Goal: Information Seeking & Learning: Learn about a topic

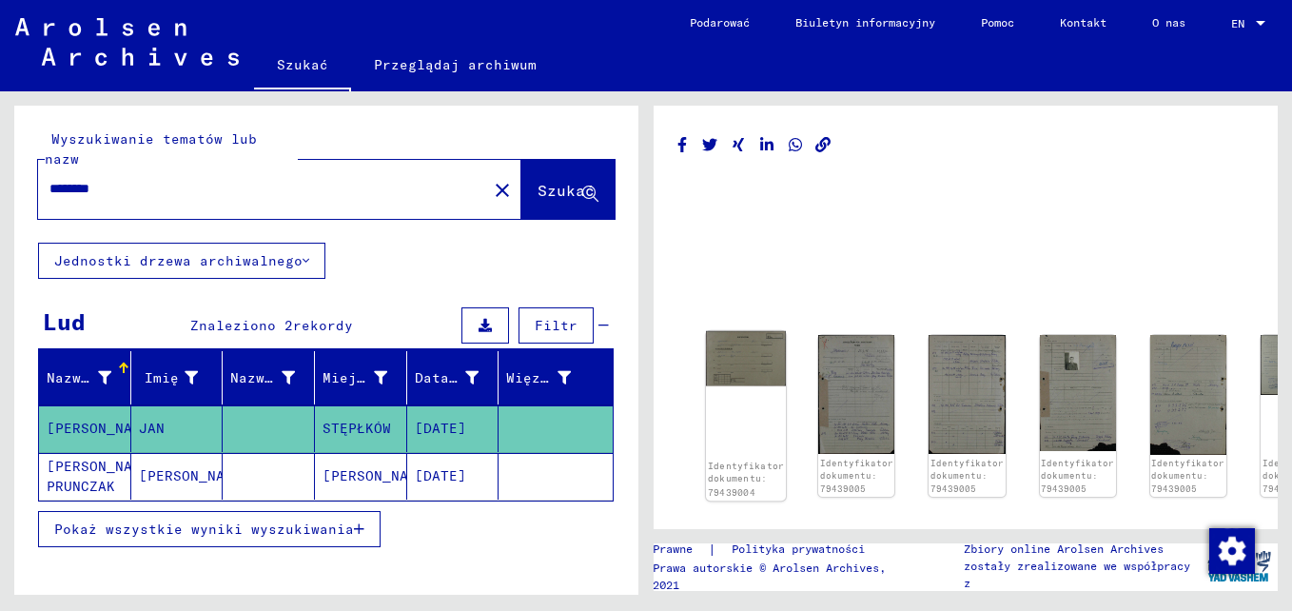
click at [745, 368] on img at bounding box center [746, 358] width 80 height 55
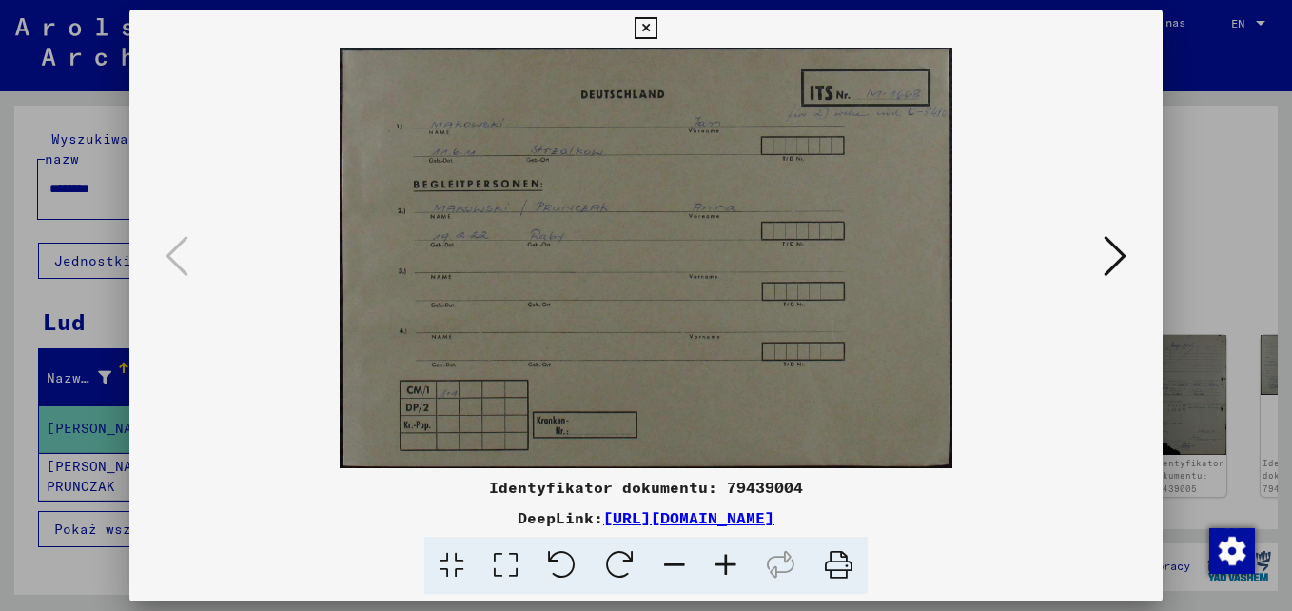
click at [725, 567] on icon at bounding box center [725, 566] width 51 height 58
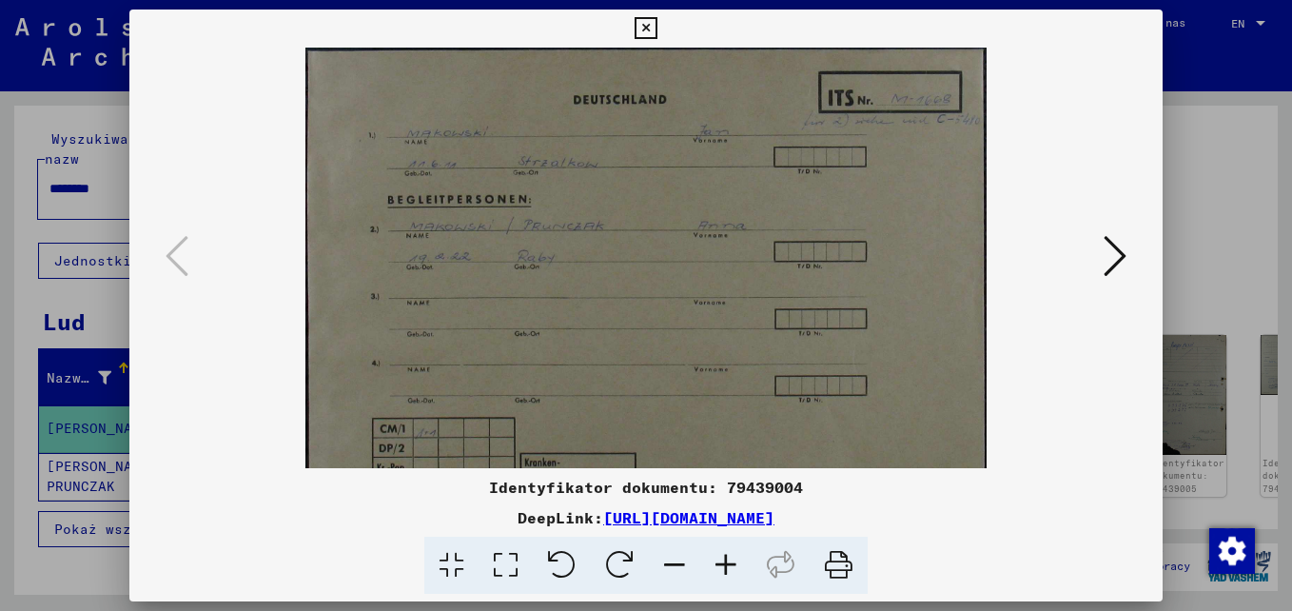
click at [724, 567] on icon at bounding box center [725, 566] width 51 height 58
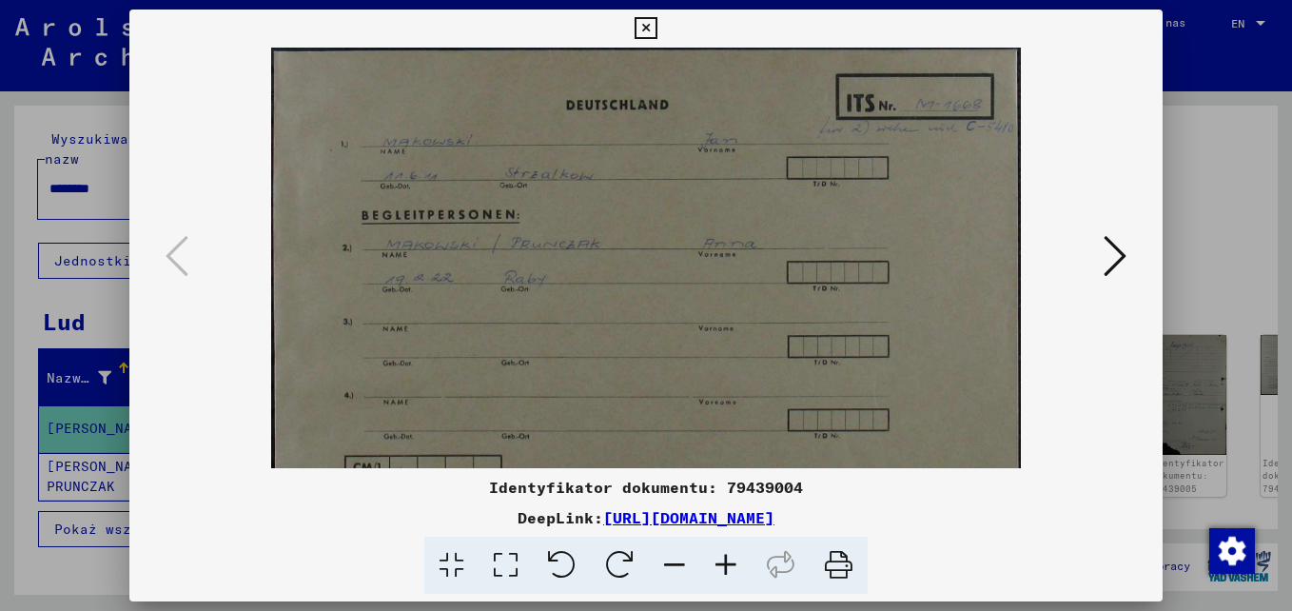
click at [724, 567] on icon at bounding box center [725, 566] width 51 height 58
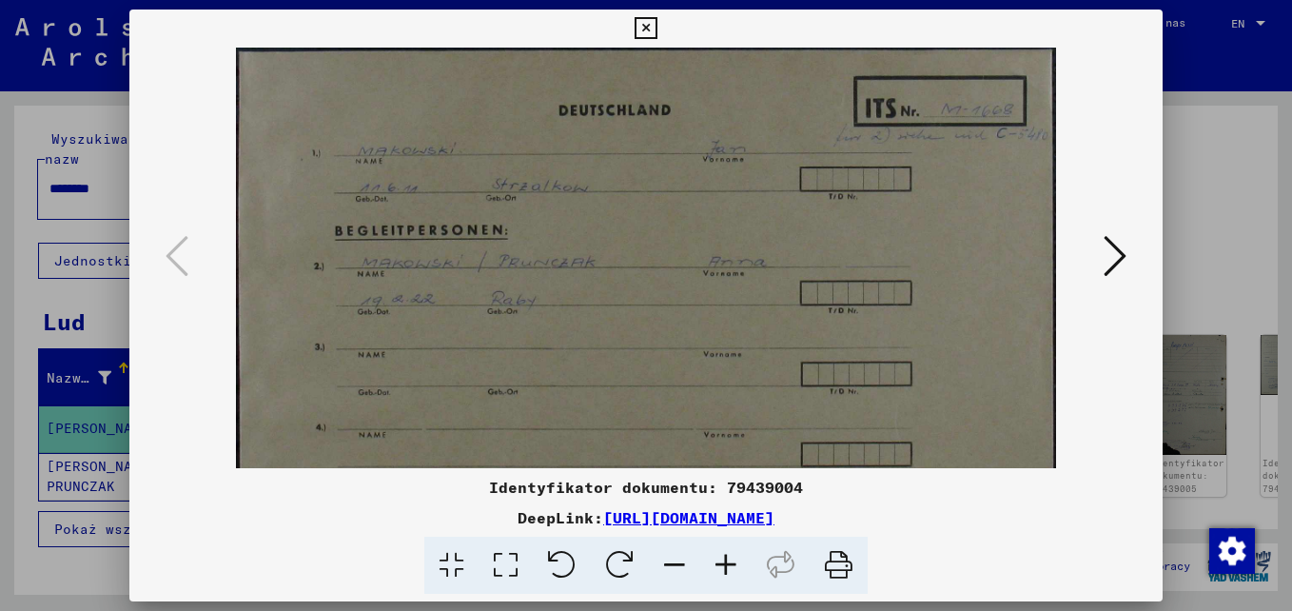
click at [724, 566] on icon at bounding box center [725, 566] width 51 height 58
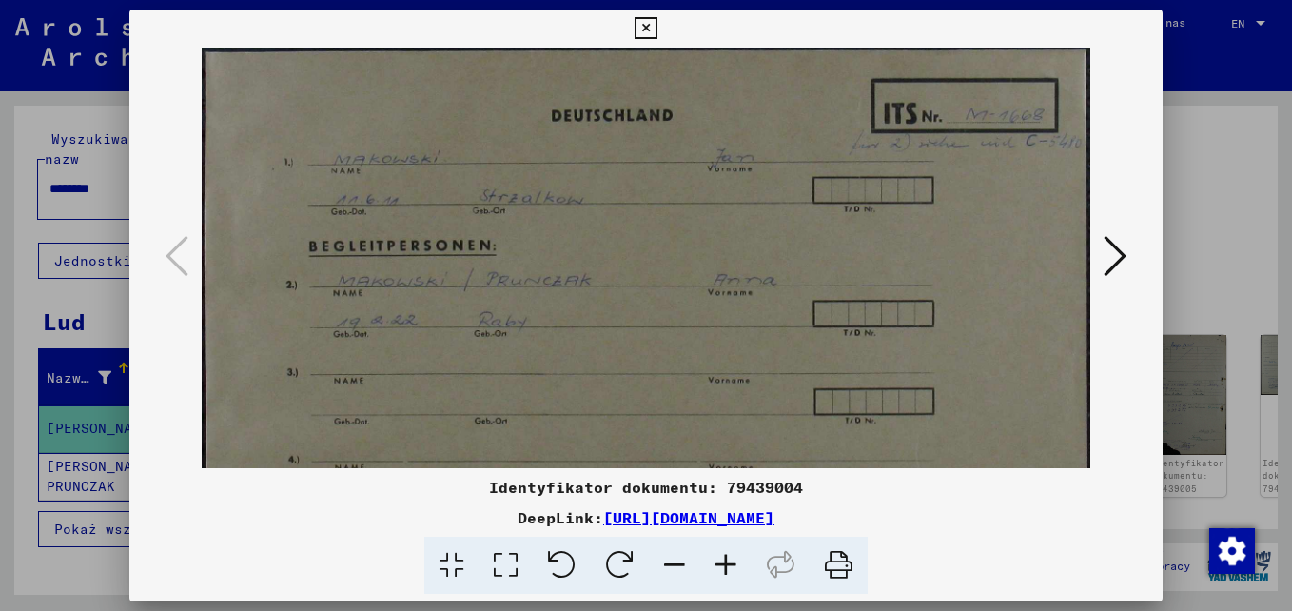
click at [724, 566] on icon at bounding box center [725, 566] width 51 height 58
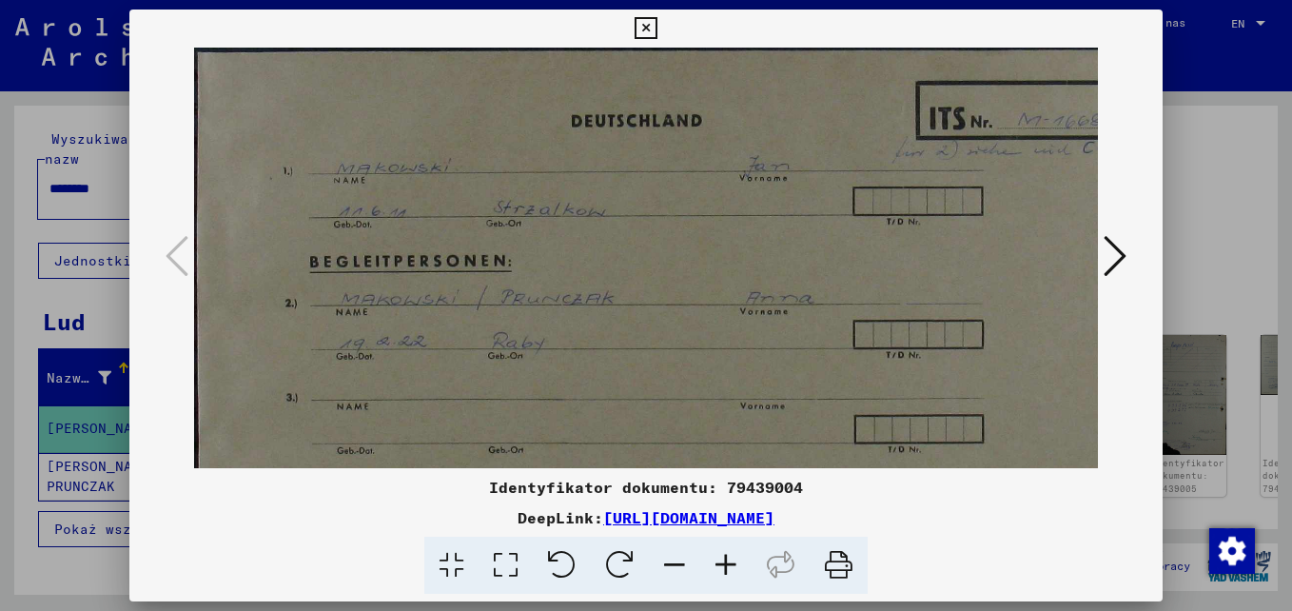
click at [725, 565] on icon at bounding box center [725, 566] width 51 height 58
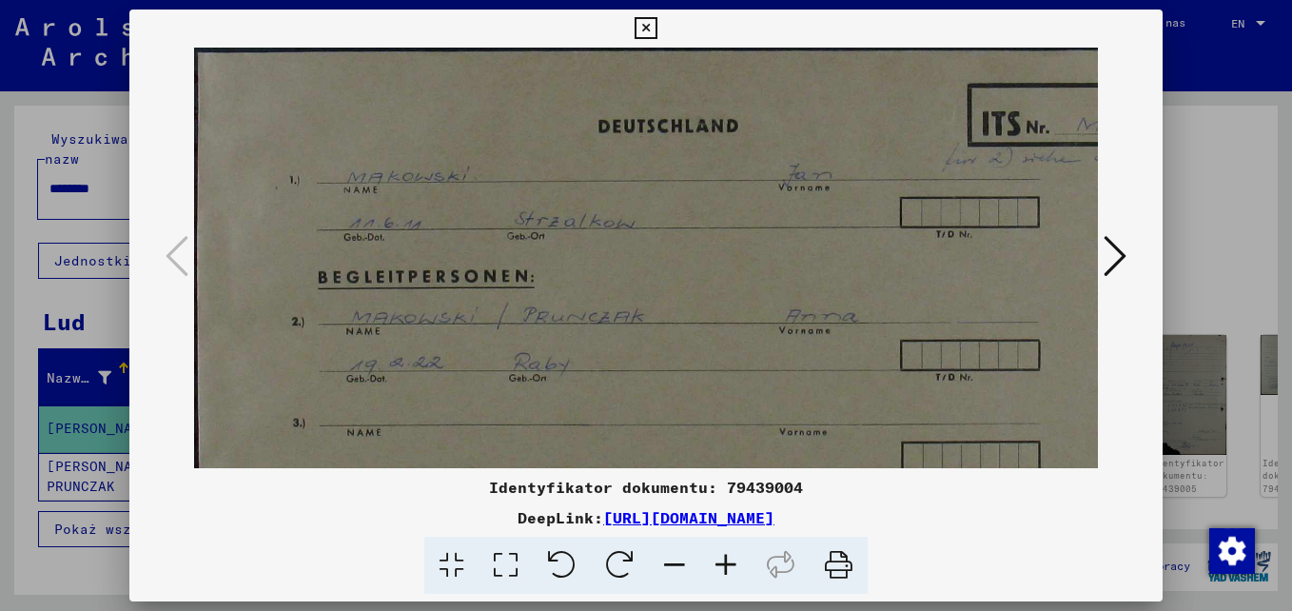
click at [727, 563] on icon at bounding box center [725, 566] width 51 height 58
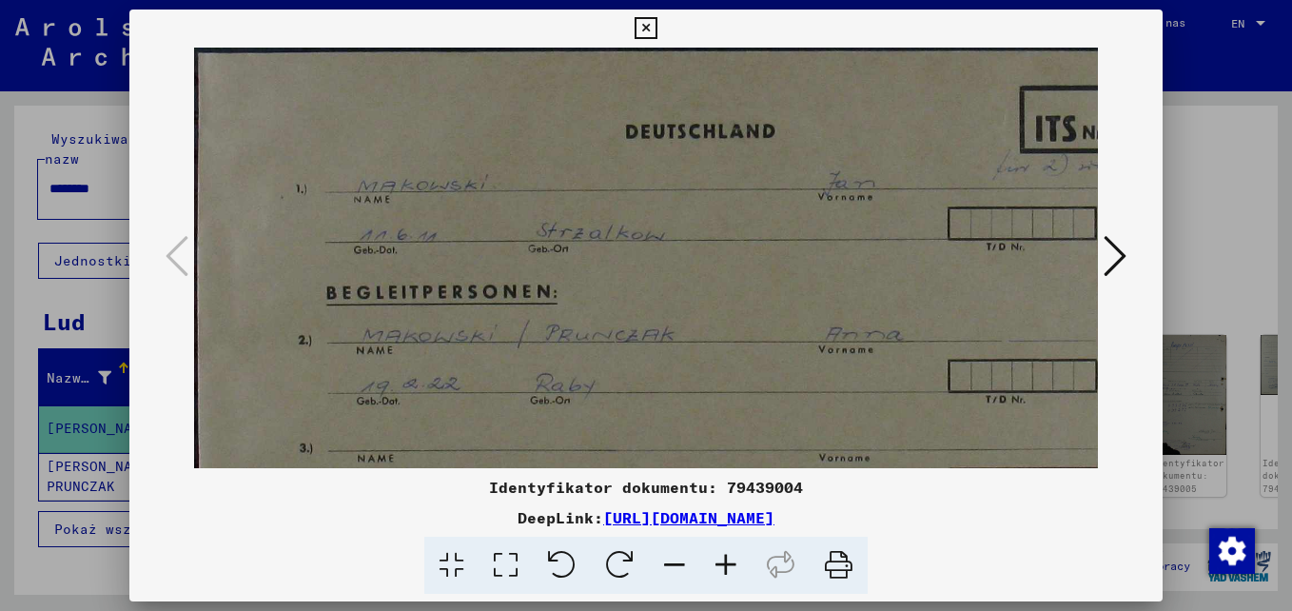
click at [727, 563] on icon at bounding box center [725, 566] width 51 height 58
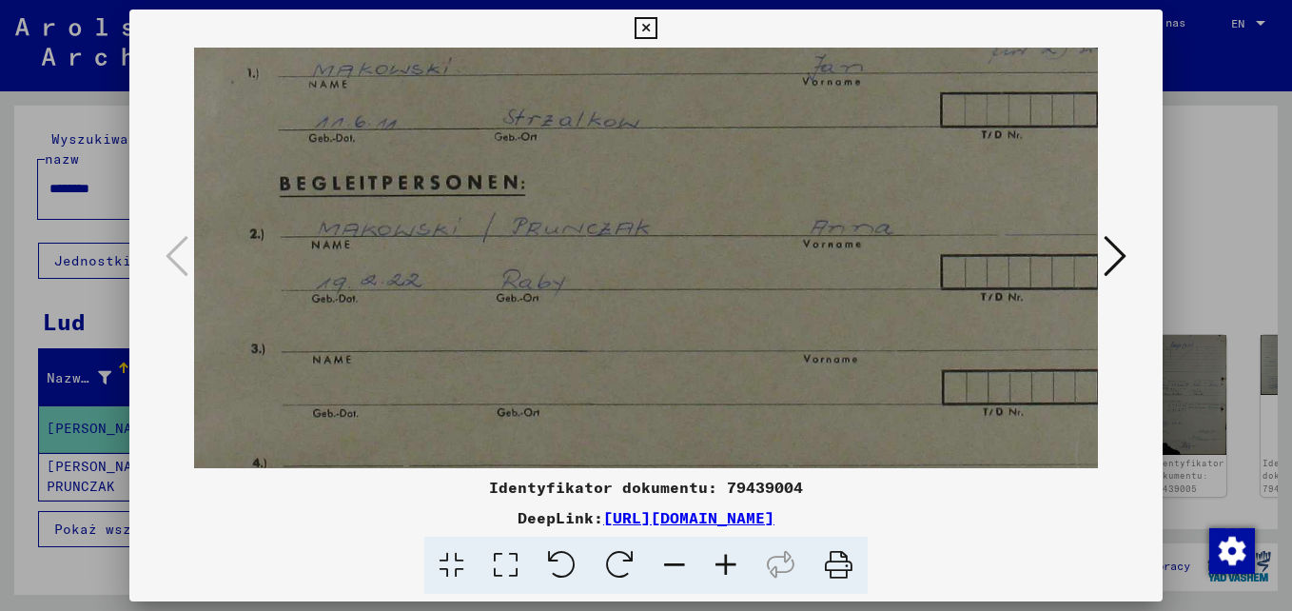
scroll to position [152, 60]
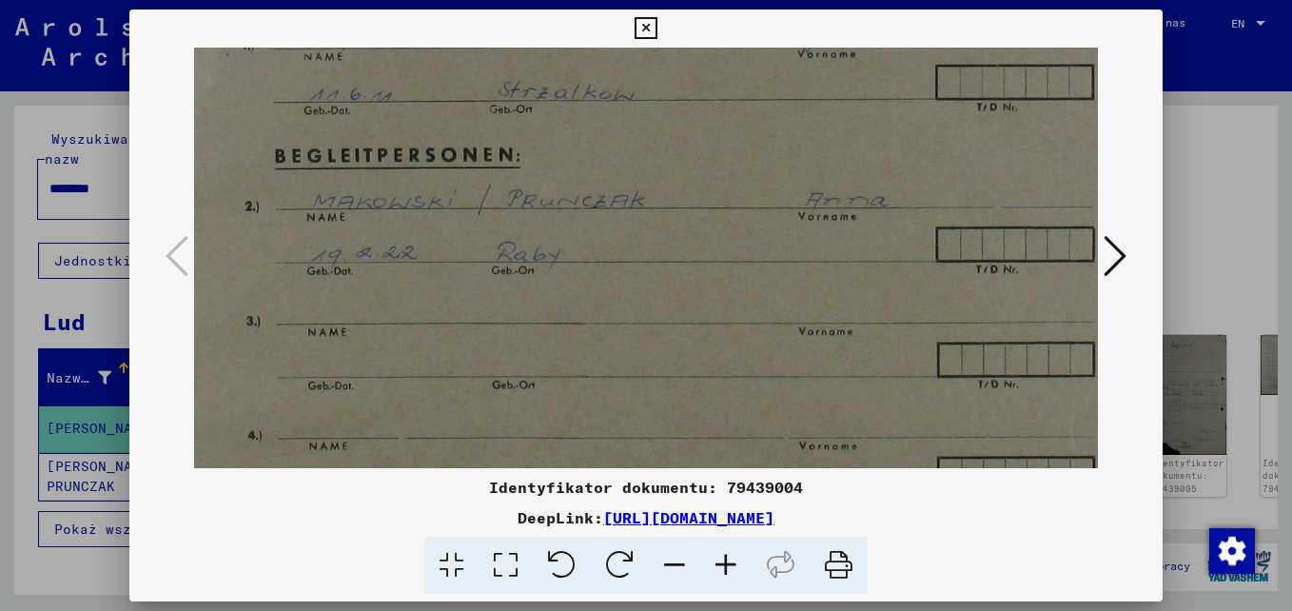
drag, startPoint x: 750, startPoint y: 403, endPoint x: 690, endPoint y: 251, distance: 163.6
click at [690, 251] on img at bounding box center [717, 295] width 1166 height 801
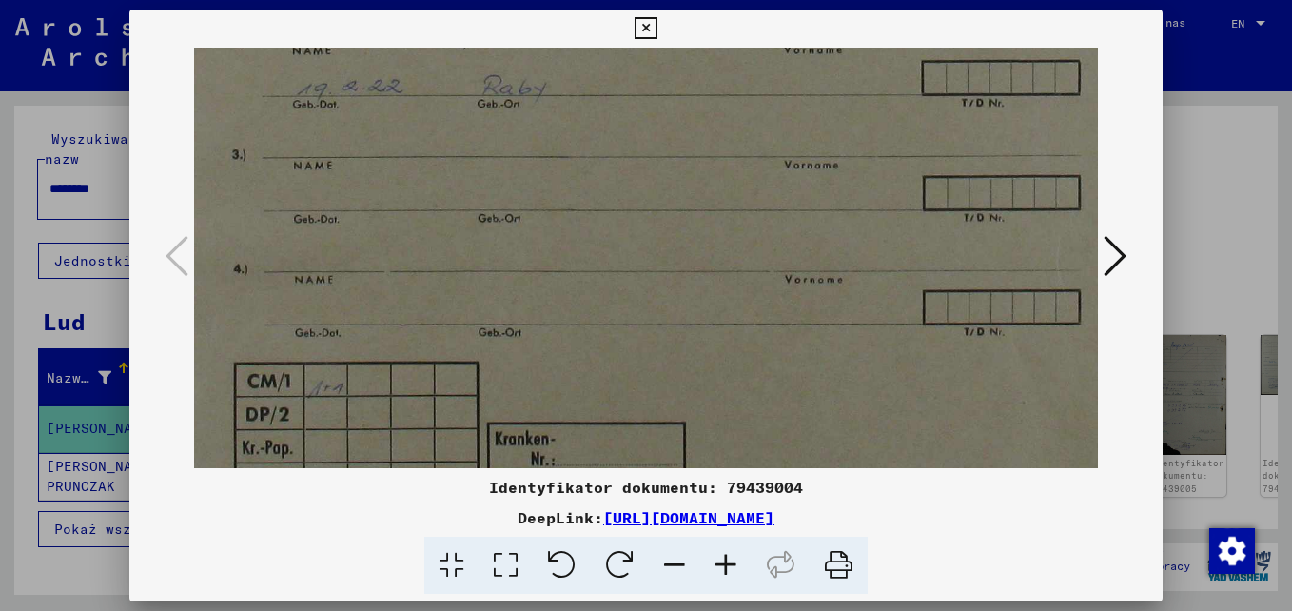
drag, startPoint x: 689, startPoint y: 391, endPoint x: 673, endPoint y: 227, distance: 164.5
click at [675, 221] on img at bounding box center [703, 129] width 1166 height 801
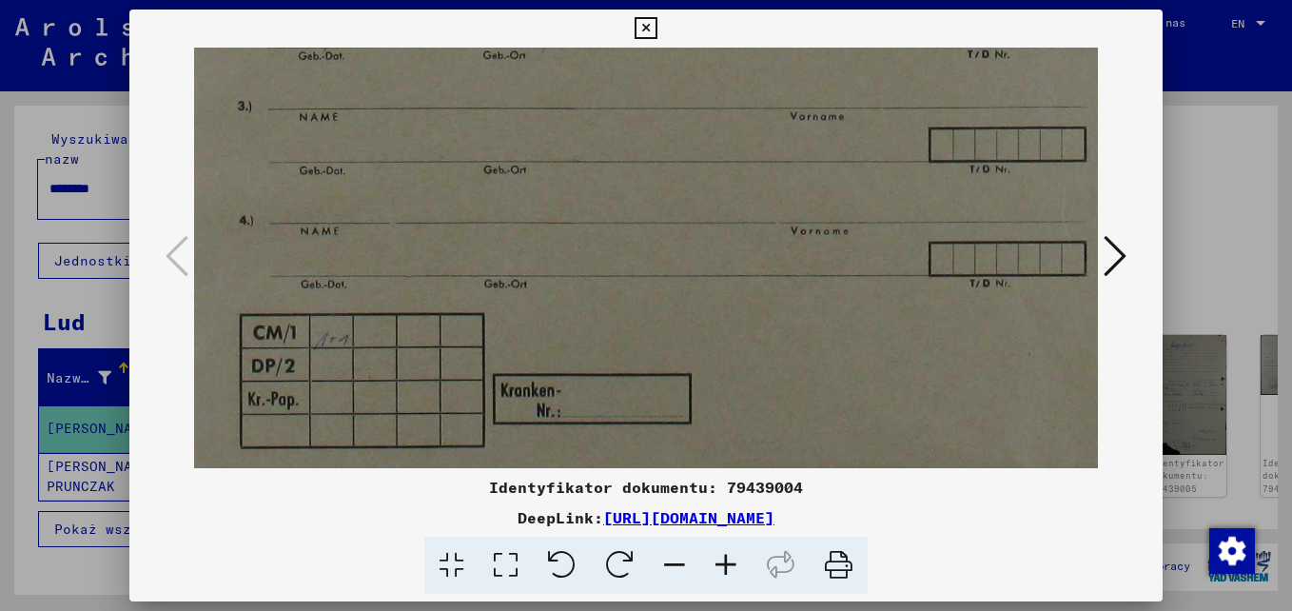
scroll to position [381, 61]
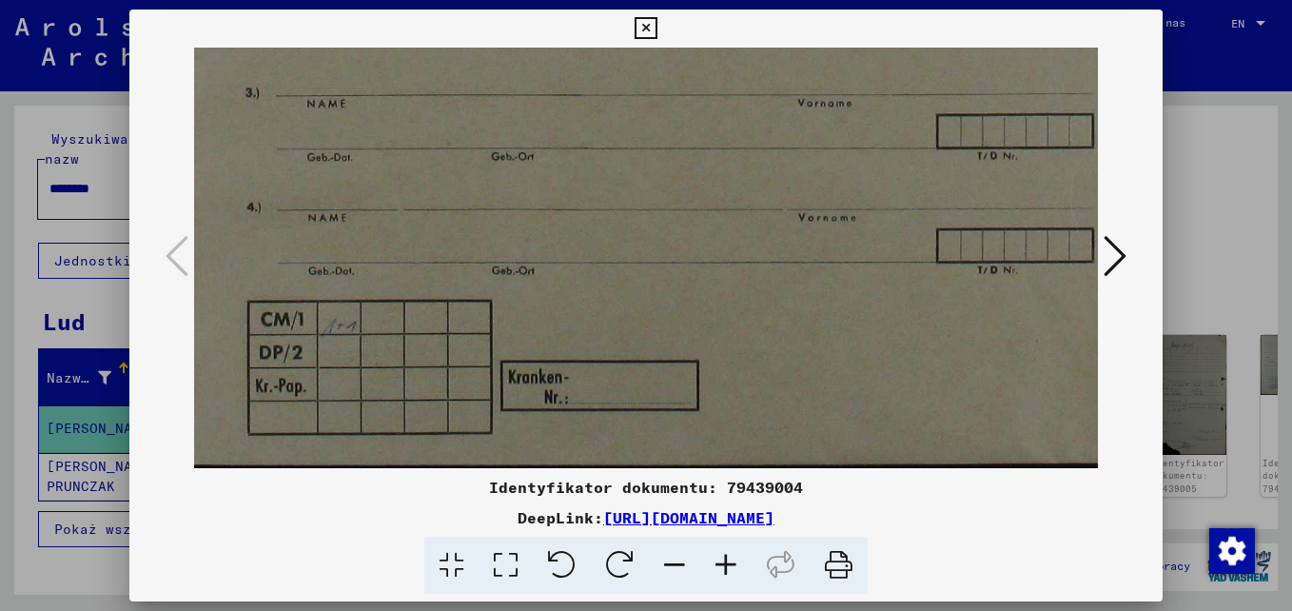
drag, startPoint x: 675, startPoint y: 392, endPoint x: 687, endPoint y: 267, distance: 125.3
click at [687, 267] on img at bounding box center [716, 67] width 1166 height 801
click at [1123, 254] on icon at bounding box center [1115, 256] width 23 height 46
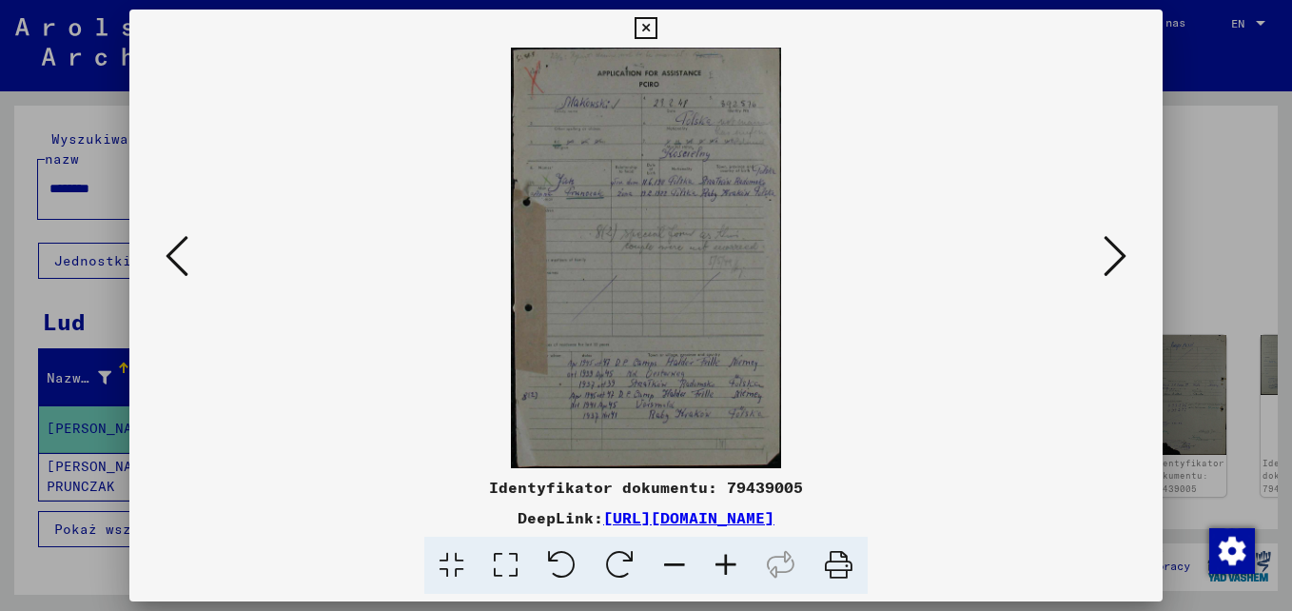
click at [730, 569] on icon at bounding box center [725, 566] width 51 height 58
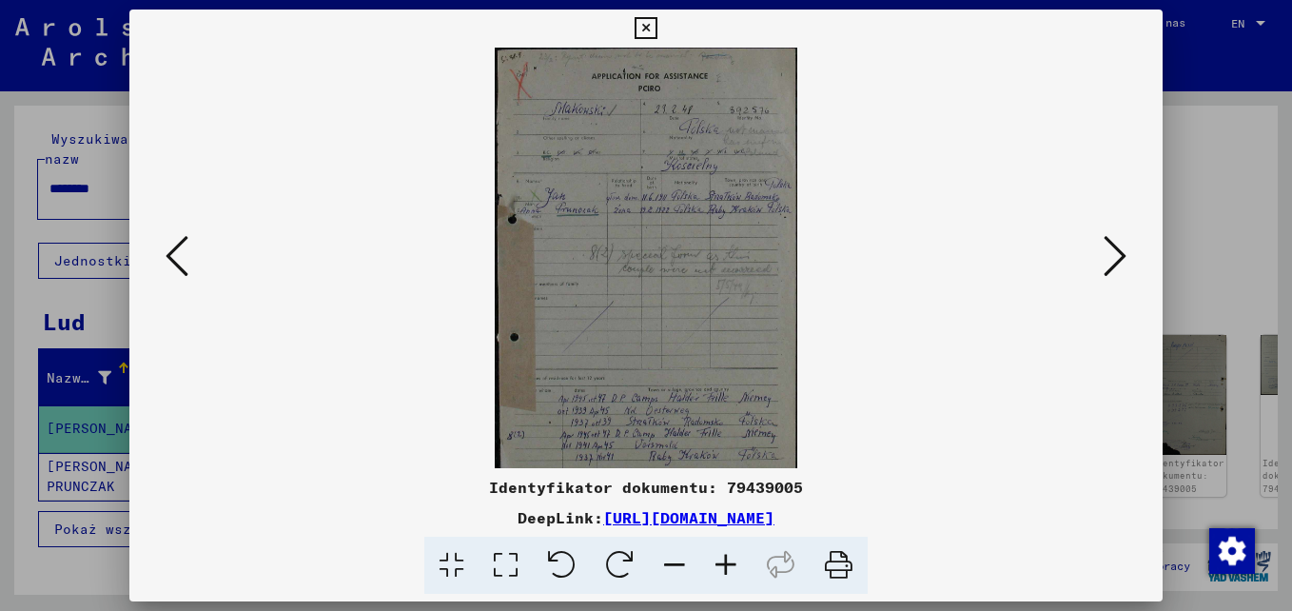
click at [730, 569] on icon at bounding box center [725, 566] width 51 height 58
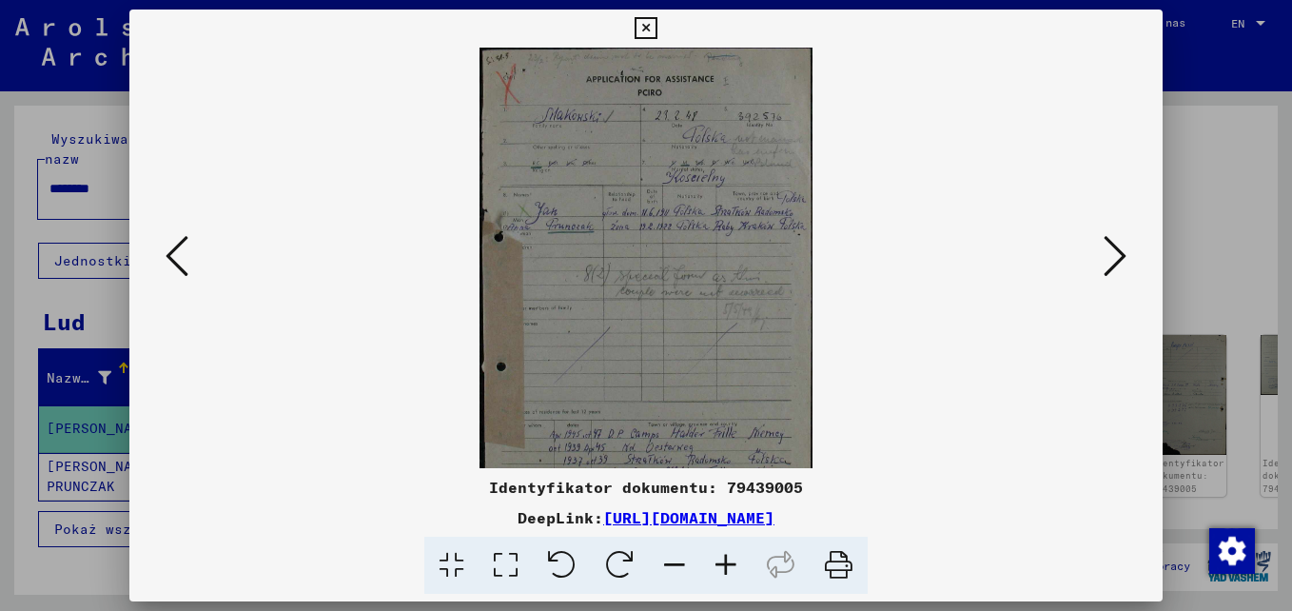
click at [730, 569] on icon at bounding box center [725, 566] width 51 height 58
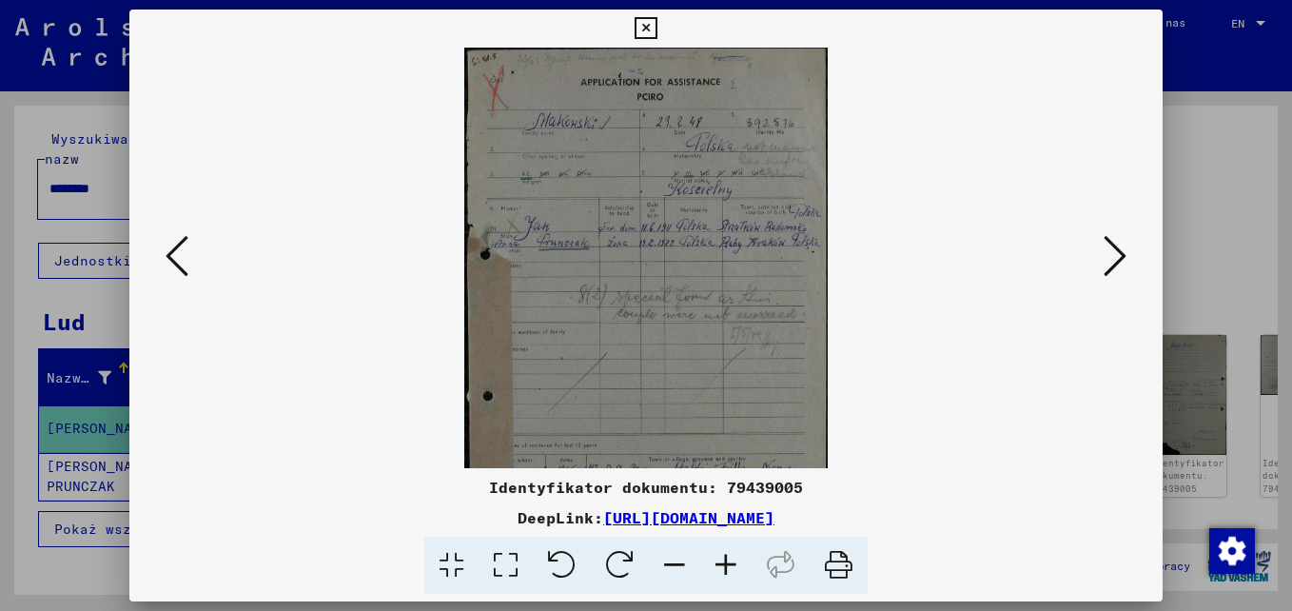
click at [730, 569] on icon at bounding box center [725, 566] width 51 height 58
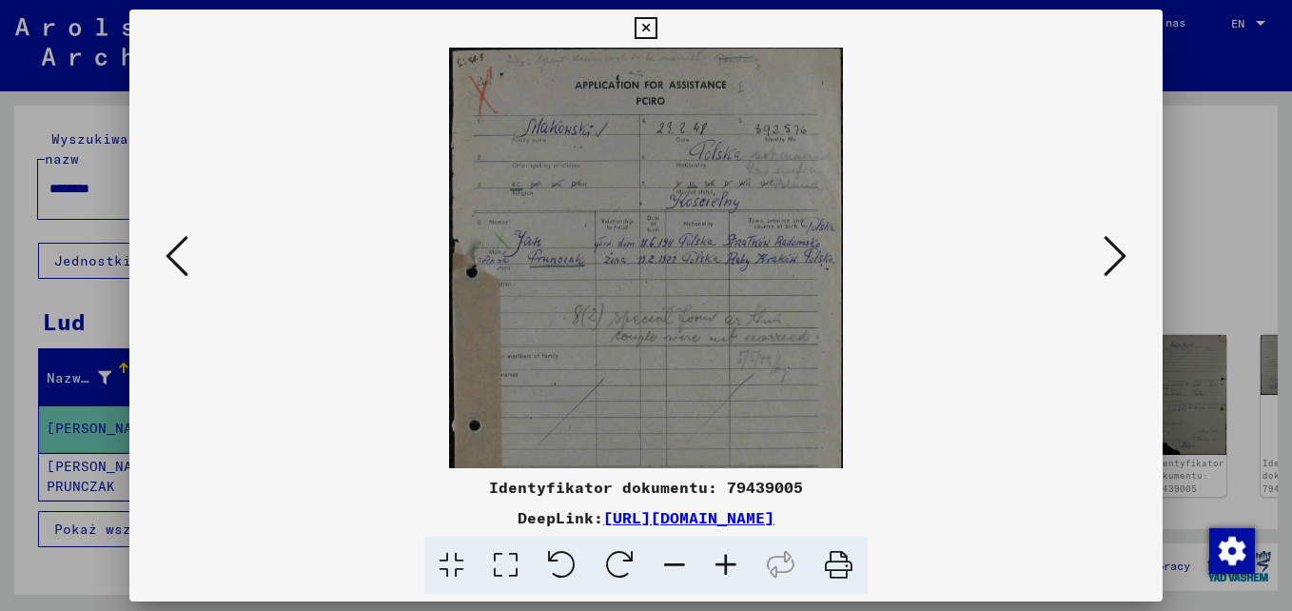
click at [730, 569] on icon at bounding box center [725, 566] width 51 height 58
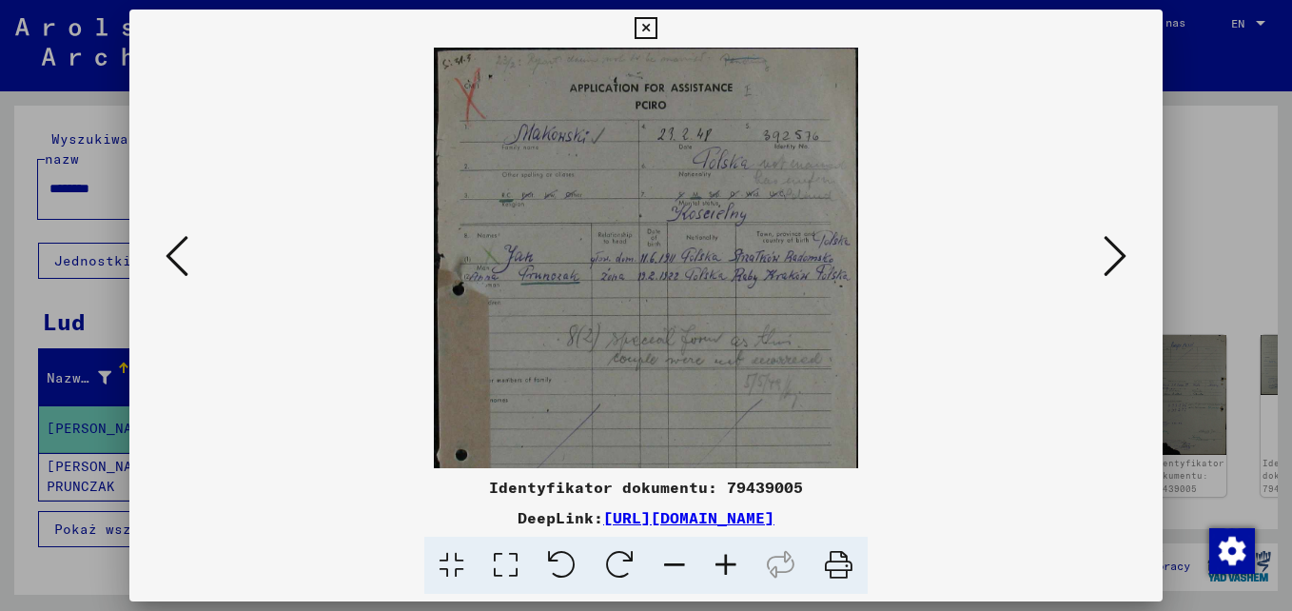
click at [730, 569] on icon at bounding box center [725, 566] width 51 height 58
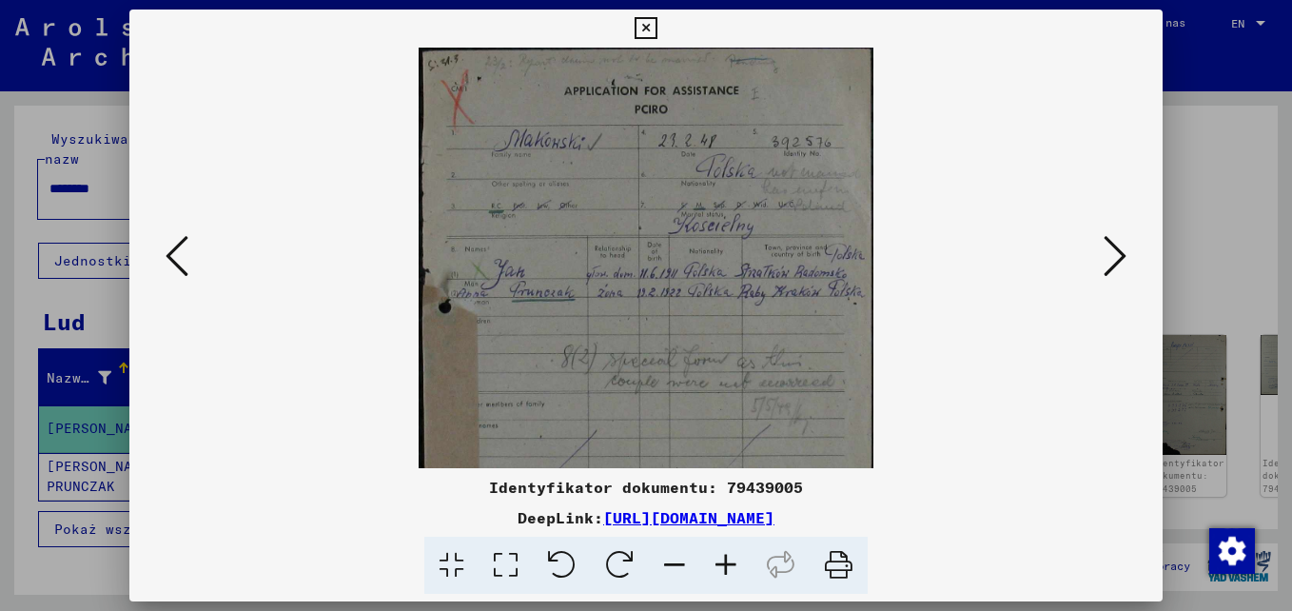
click at [730, 569] on icon at bounding box center [725, 566] width 51 height 58
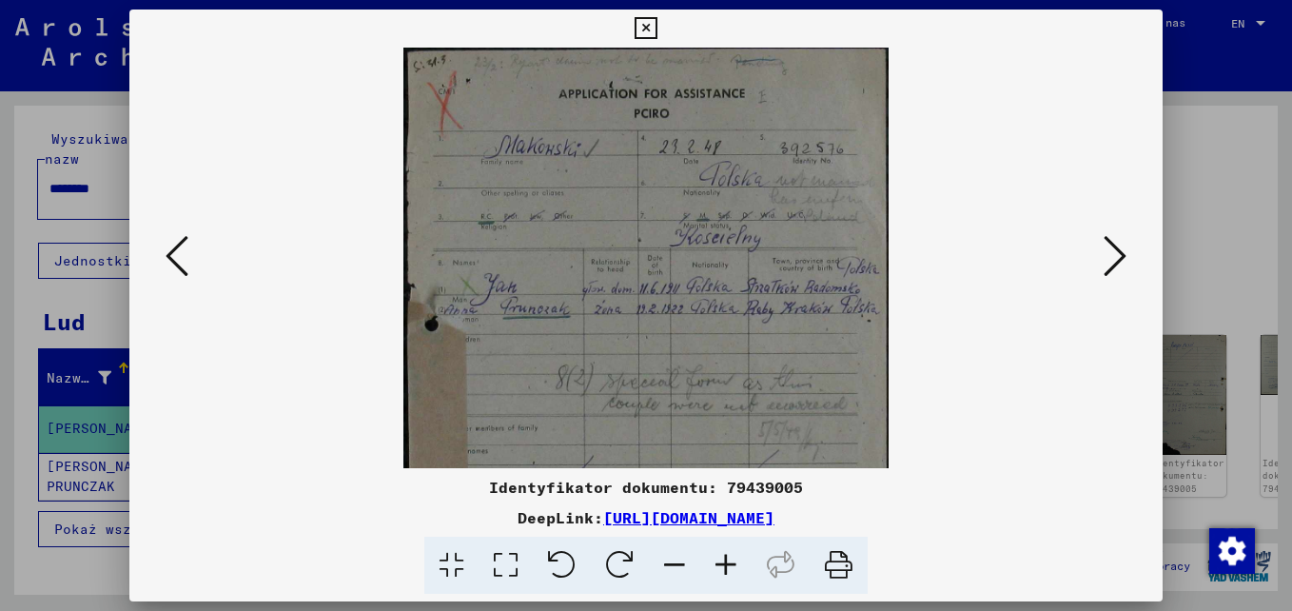
click at [730, 569] on icon at bounding box center [725, 566] width 51 height 58
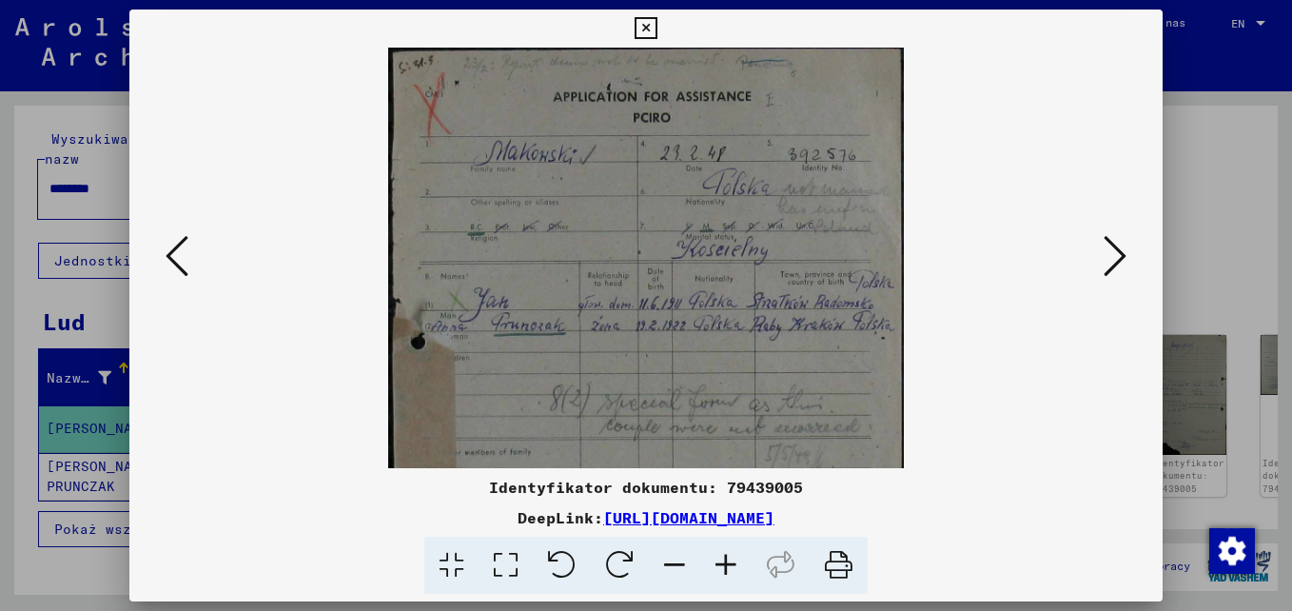
click at [730, 569] on icon at bounding box center [725, 566] width 51 height 58
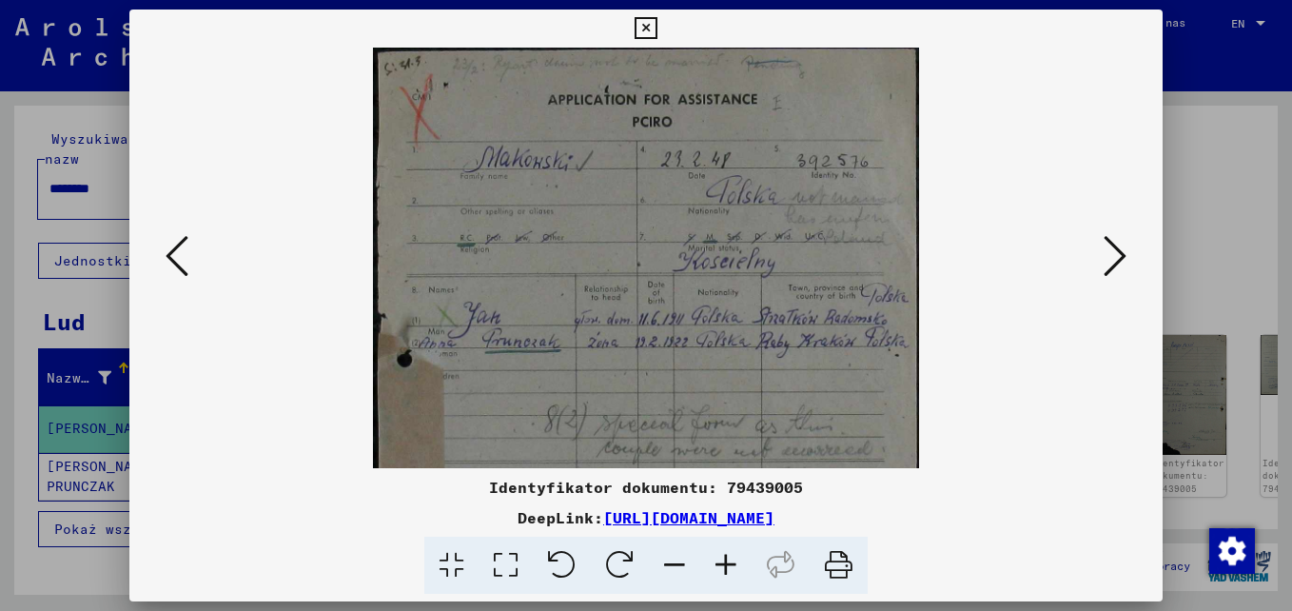
click at [731, 569] on icon at bounding box center [725, 566] width 51 height 58
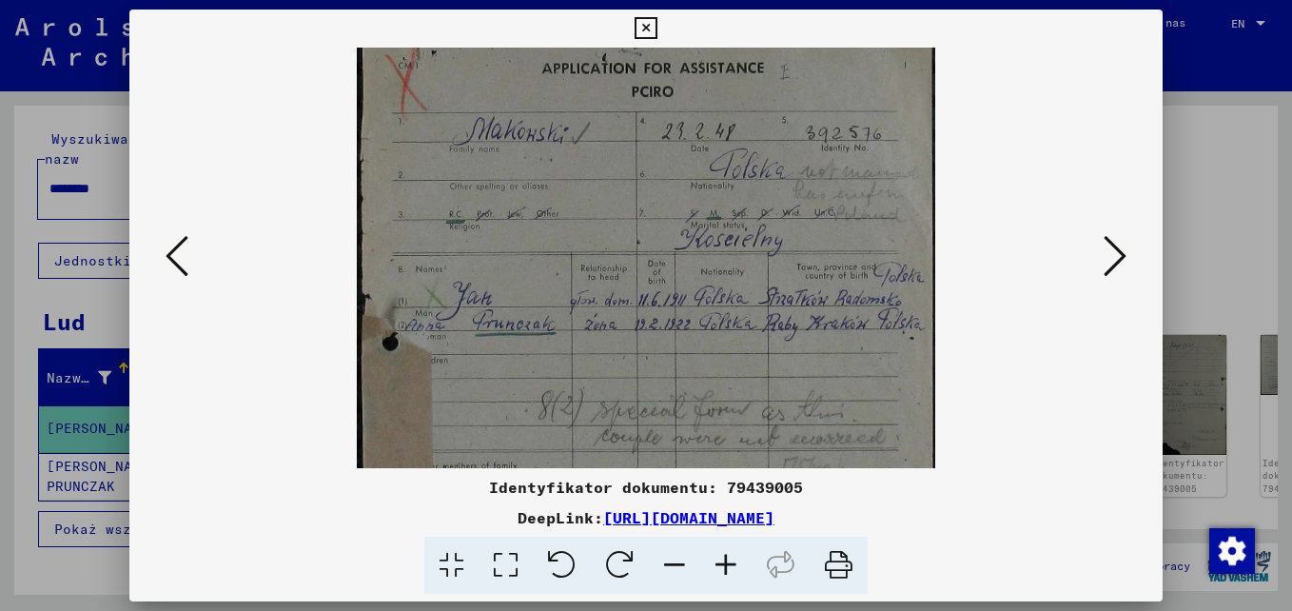
scroll to position [35, 0]
drag, startPoint x: 709, startPoint y: 408, endPoint x: 707, endPoint y: 373, distance: 35.3
click at [707, 373] on img at bounding box center [646, 460] width 578 height 896
click at [725, 565] on icon at bounding box center [725, 566] width 51 height 58
click at [724, 566] on icon at bounding box center [725, 566] width 51 height 58
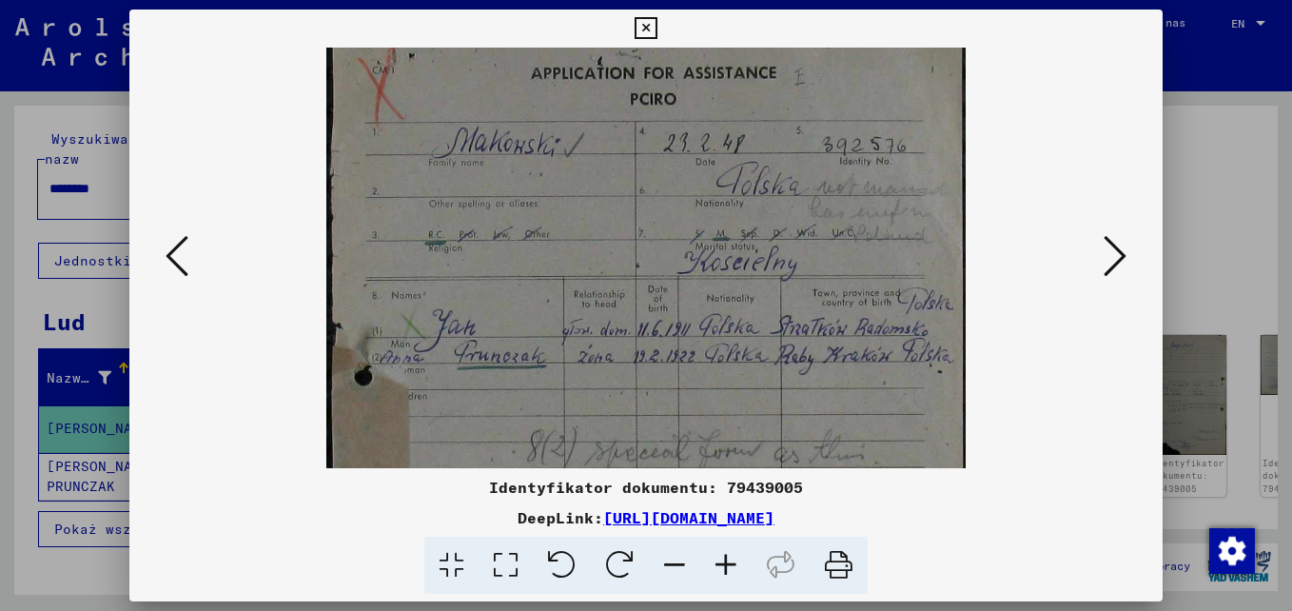
click at [724, 566] on icon at bounding box center [725, 566] width 51 height 58
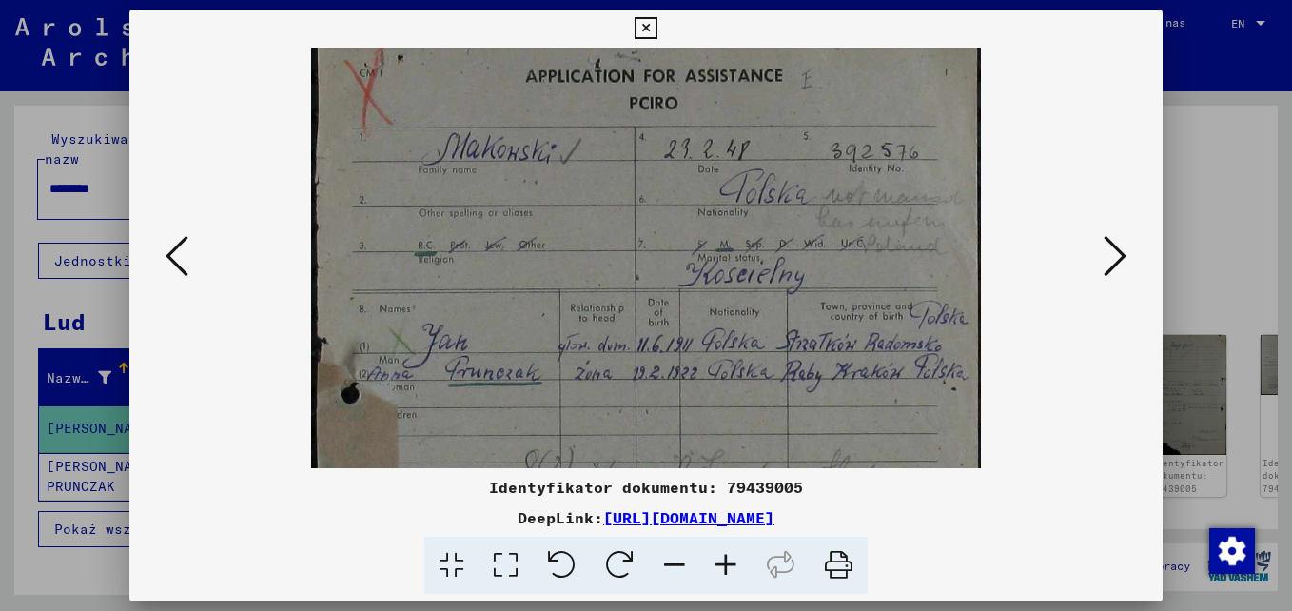
click at [724, 566] on icon at bounding box center [725, 566] width 51 height 58
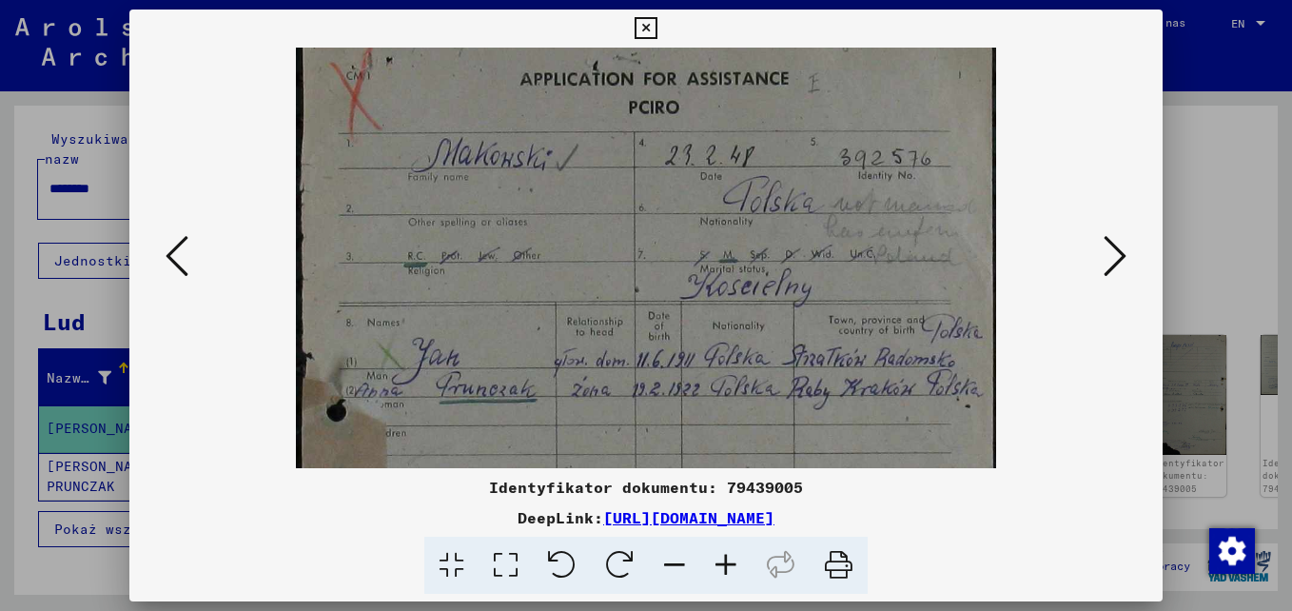
click at [1148, 263] on div at bounding box center [645, 258] width 1033 height 421
click at [1117, 257] on icon at bounding box center [1115, 256] width 23 height 46
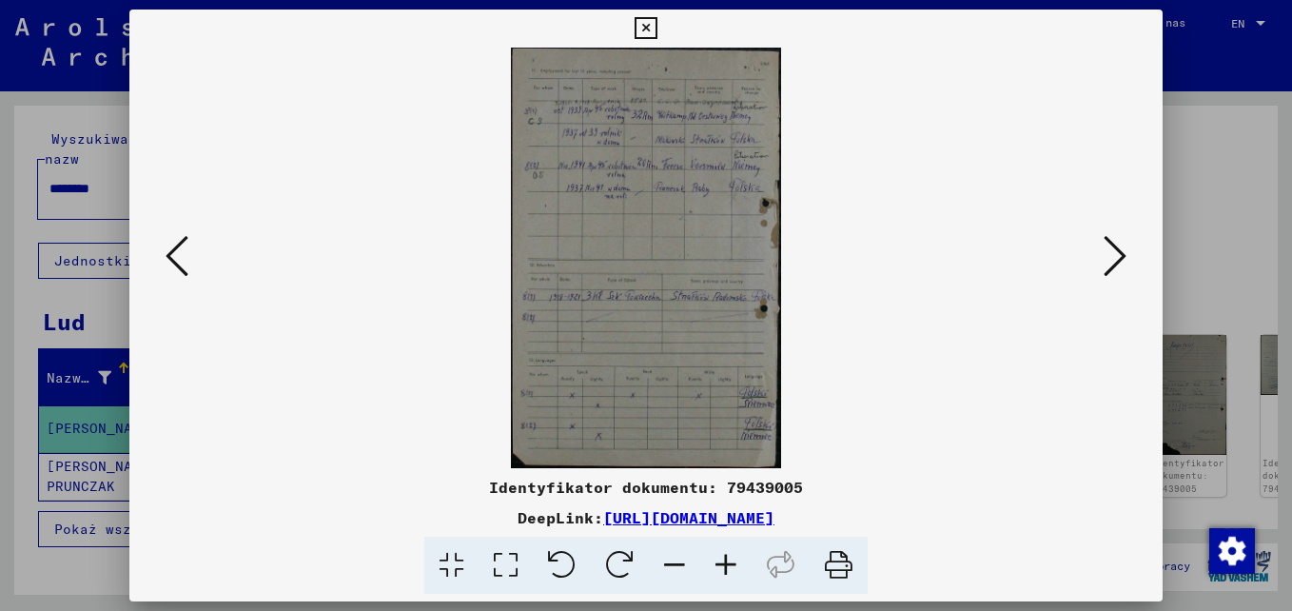
click at [721, 568] on icon at bounding box center [725, 566] width 51 height 58
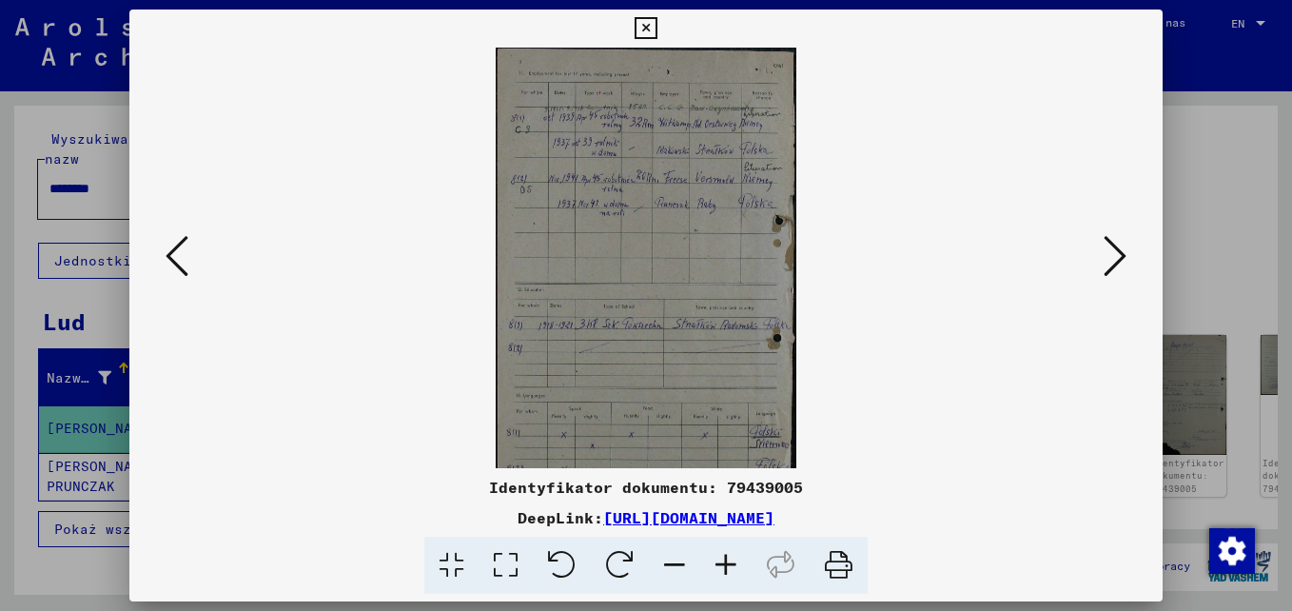
click at [721, 568] on icon at bounding box center [725, 566] width 51 height 58
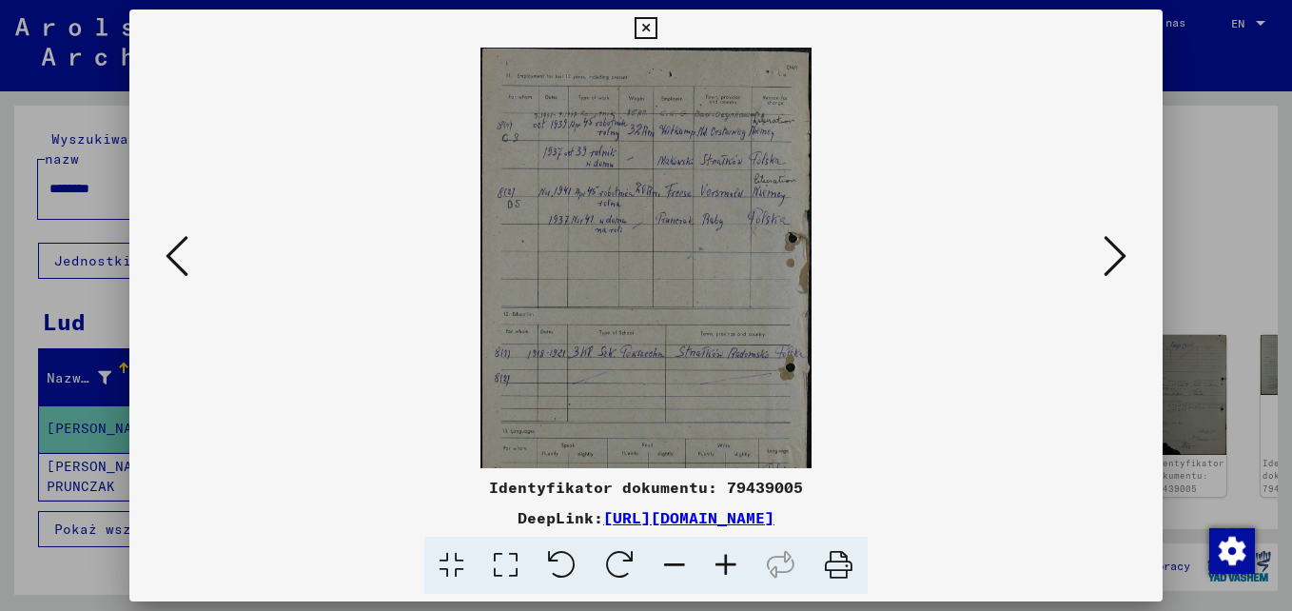
click at [721, 568] on icon at bounding box center [725, 566] width 51 height 58
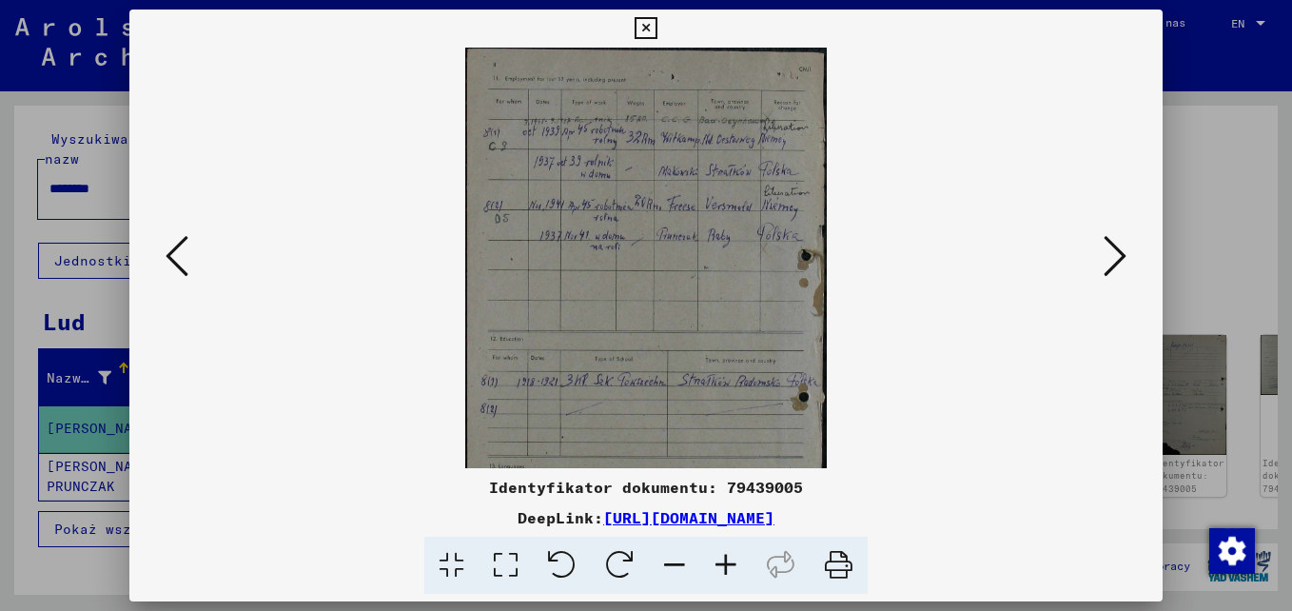
click at [722, 568] on icon at bounding box center [725, 566] width 51 height 58
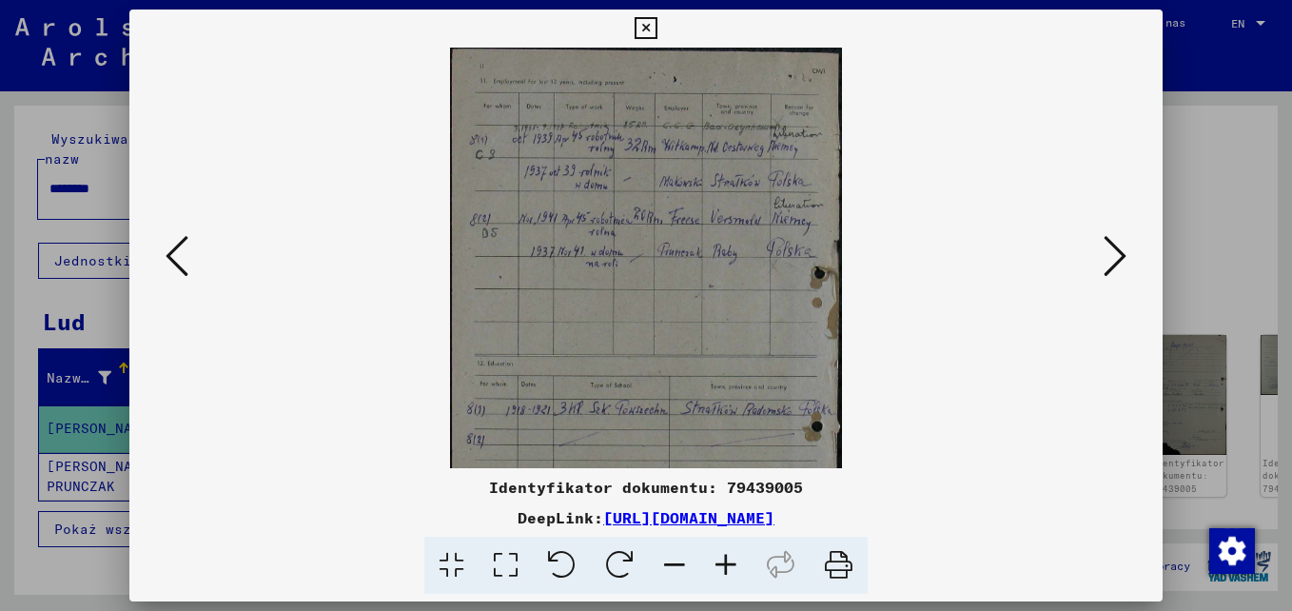
click at [723, 568] on icon at bounding box center [725, 566] width 51 height 58
click at [724, 568] on icon at bounding box center [725, 566] width 51 height 58
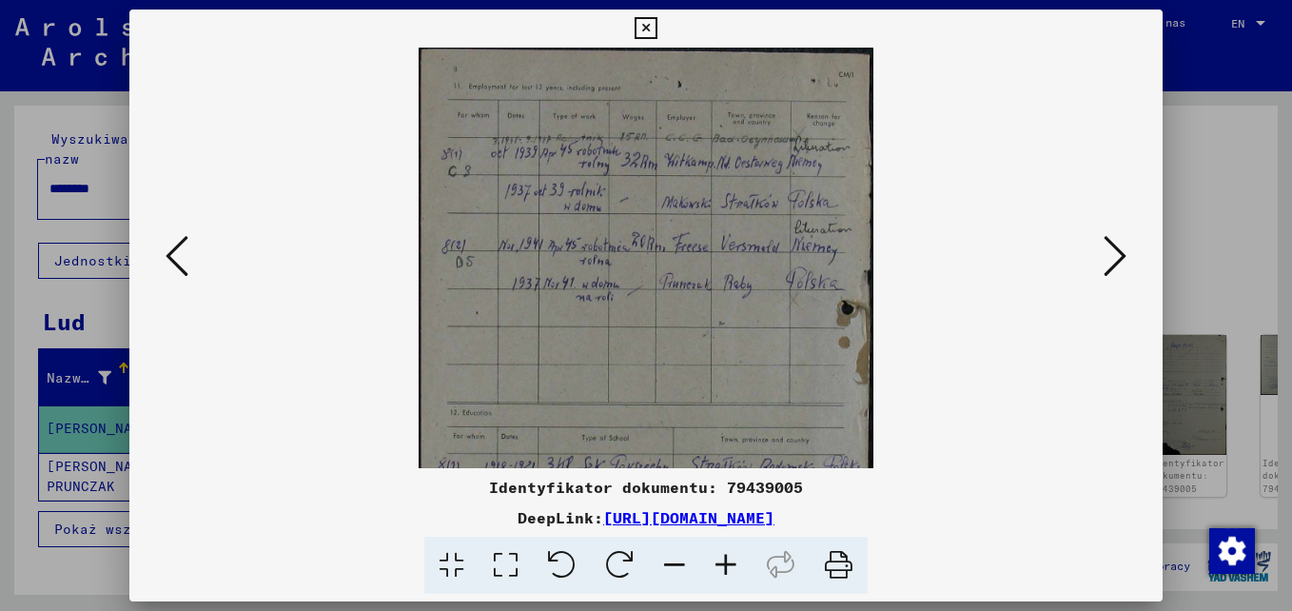
click at [725, 568] on icon at bounding box center [725, 566] width 51 height 58
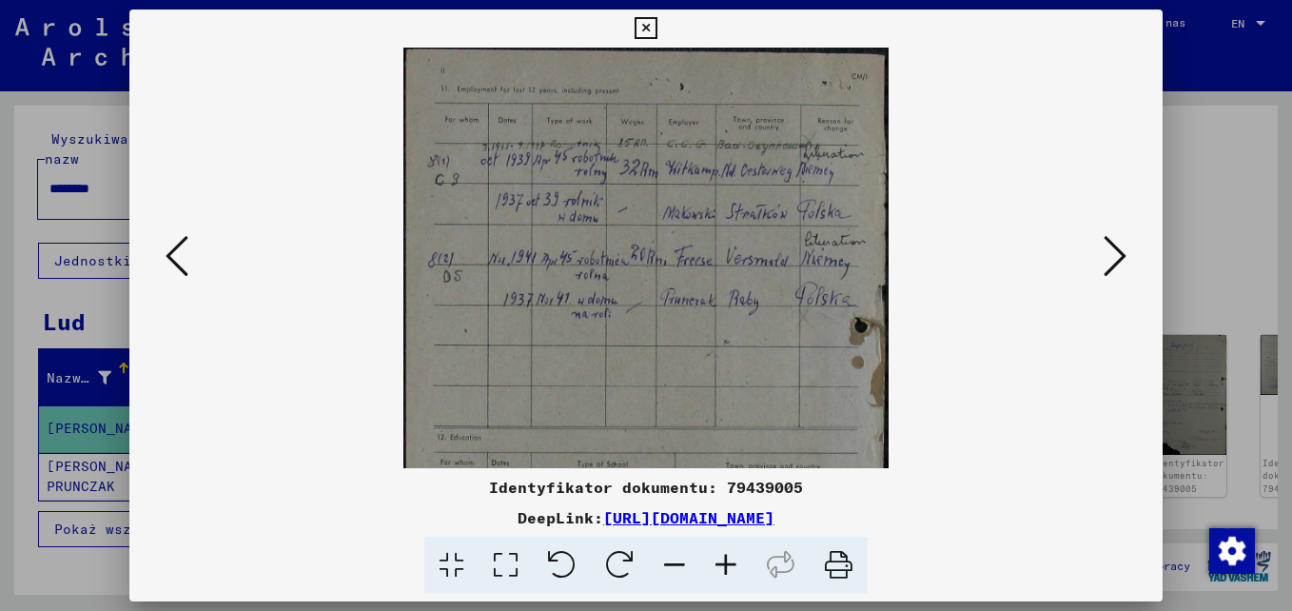
click at [726, 569] on icon at bounding box center [725, 566] width 51 height 58
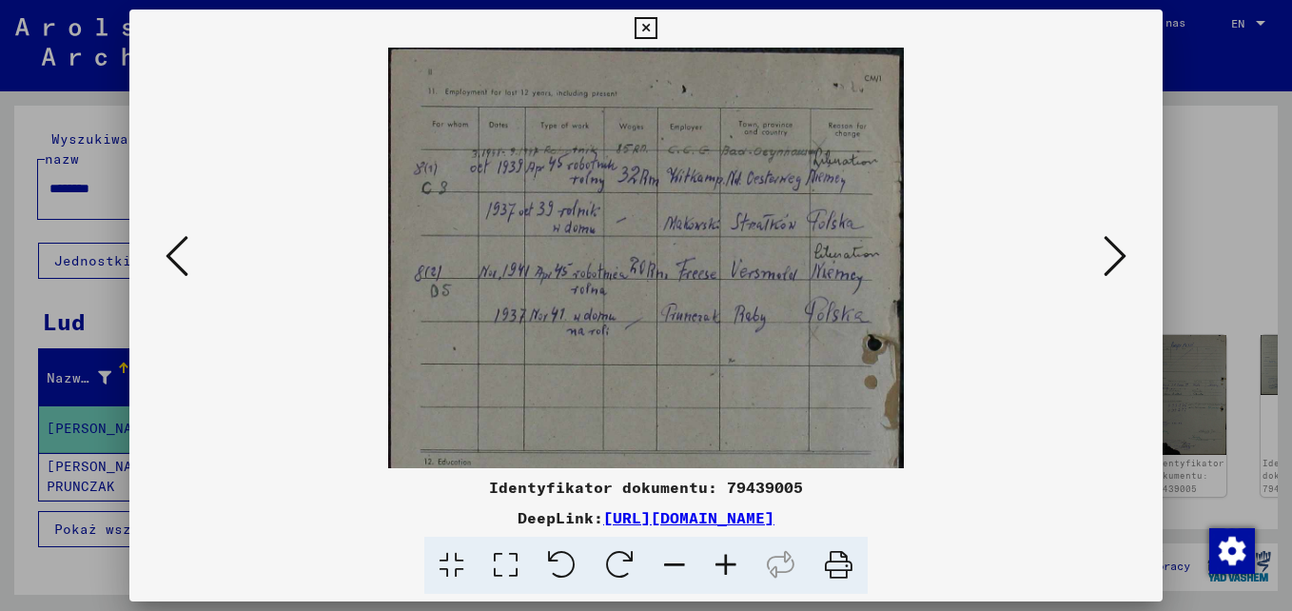
click at [726, 569] on icon at bounding box center [725, 566] width 51 height 58
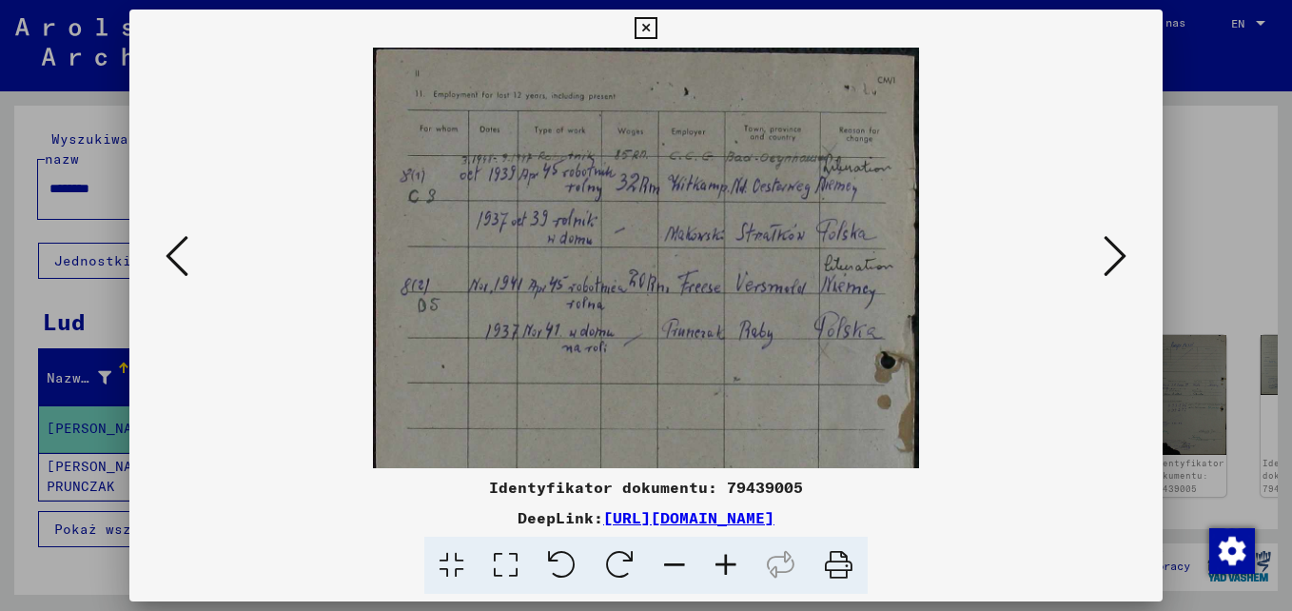
click at [727, 570] on icon at bounding box center [725, 566] width 51 height 58
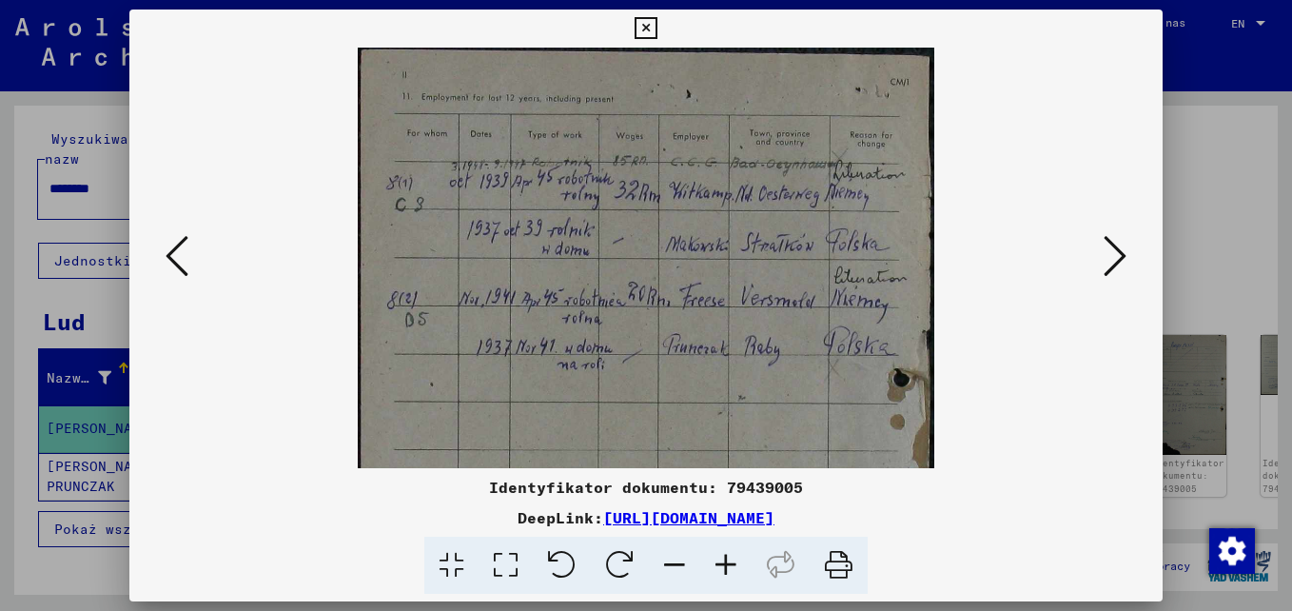
click at [727, 570] on icon at bounding box center [725, 566] width 51 height 58
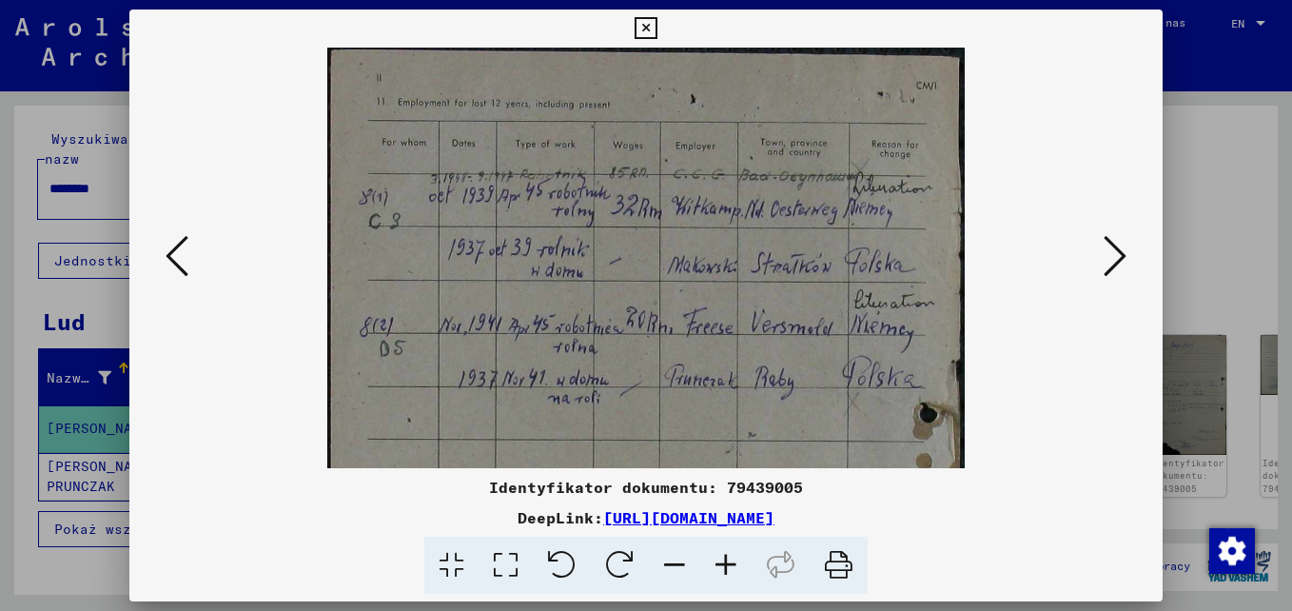
click at [727, 570] on icon at bounding box center [725, 566] width 51 height 58
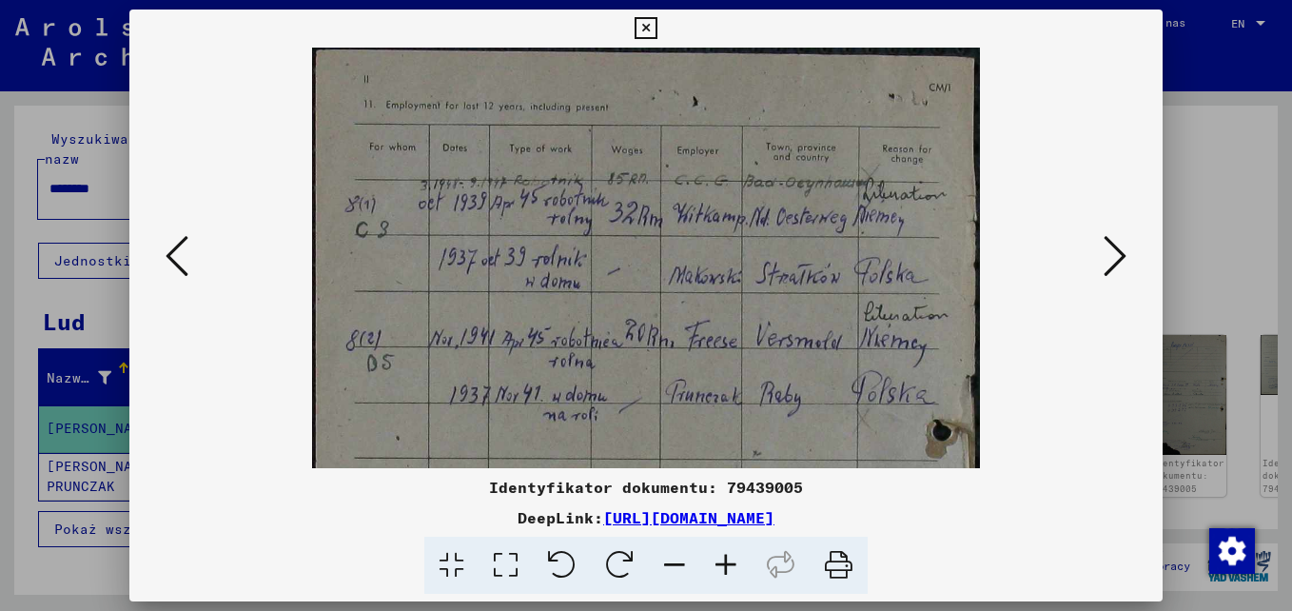
click at [728, 571] on icon at bounding box center [725, 566] width 51 height 58
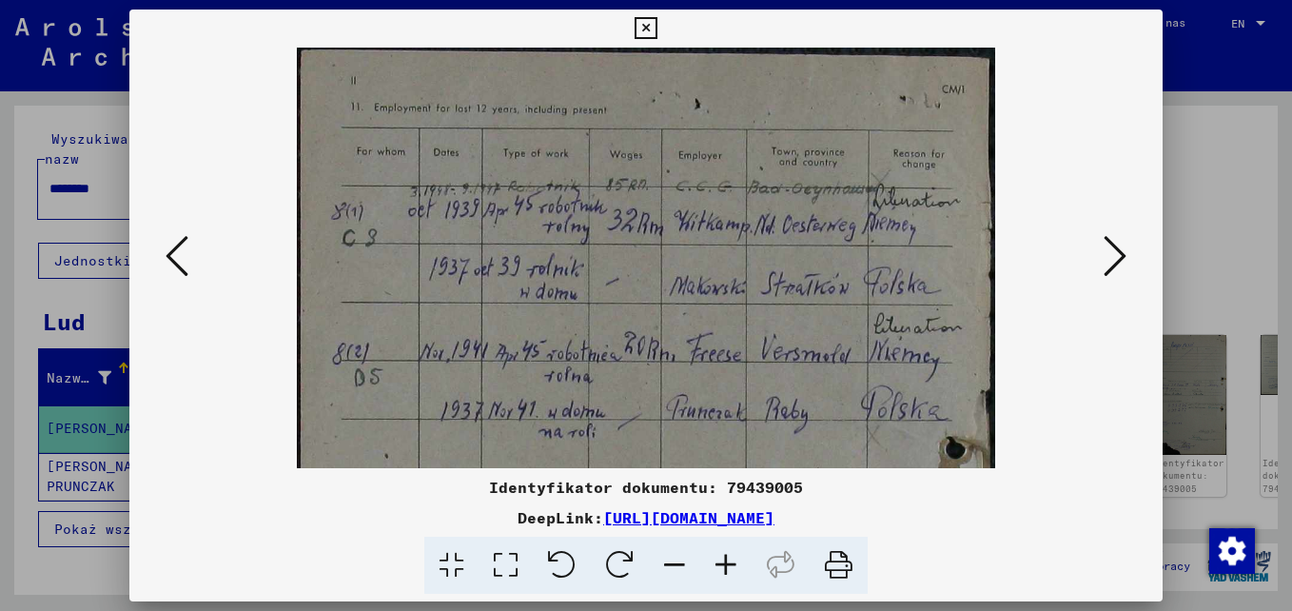
drag, startPoint x: 811, startPoint y: 389, endPoint x: 773, endPoint y: 400, distance: 39.5
click at [773, 400] on img at bounding box center [646, 591] width 699 height 1087
click at [1129, 265] on button at bounding box center [1115, 257] width 34 height 54
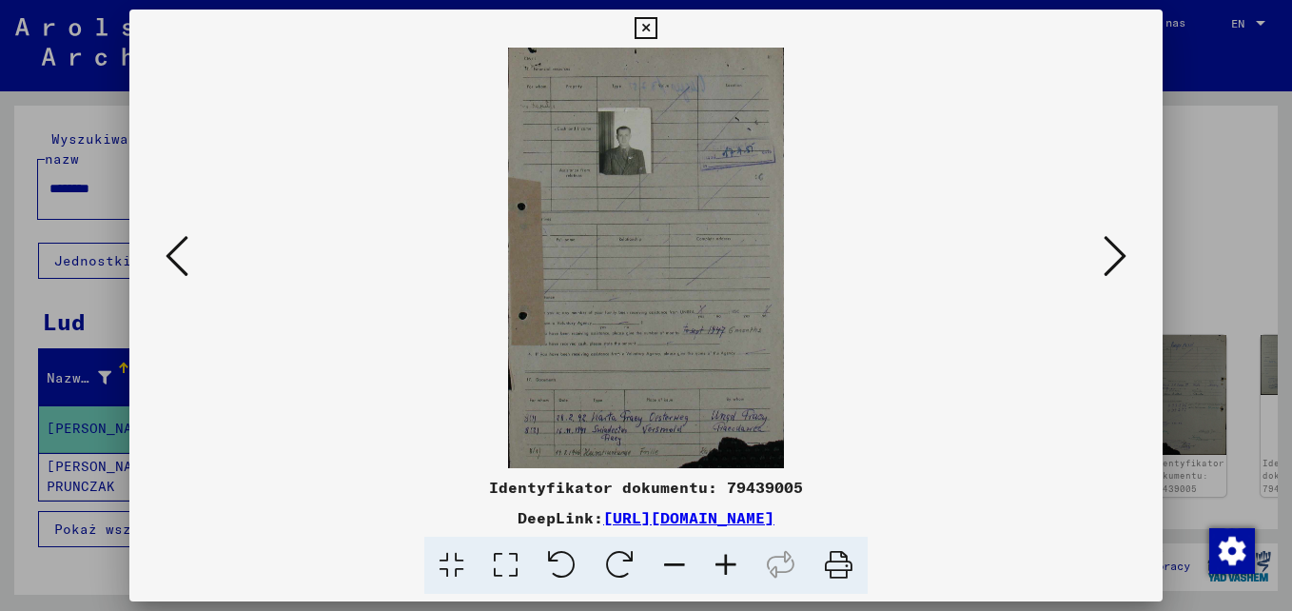
click at [729, 563] on icon at bounding box center [725, 566] width 51 height 58
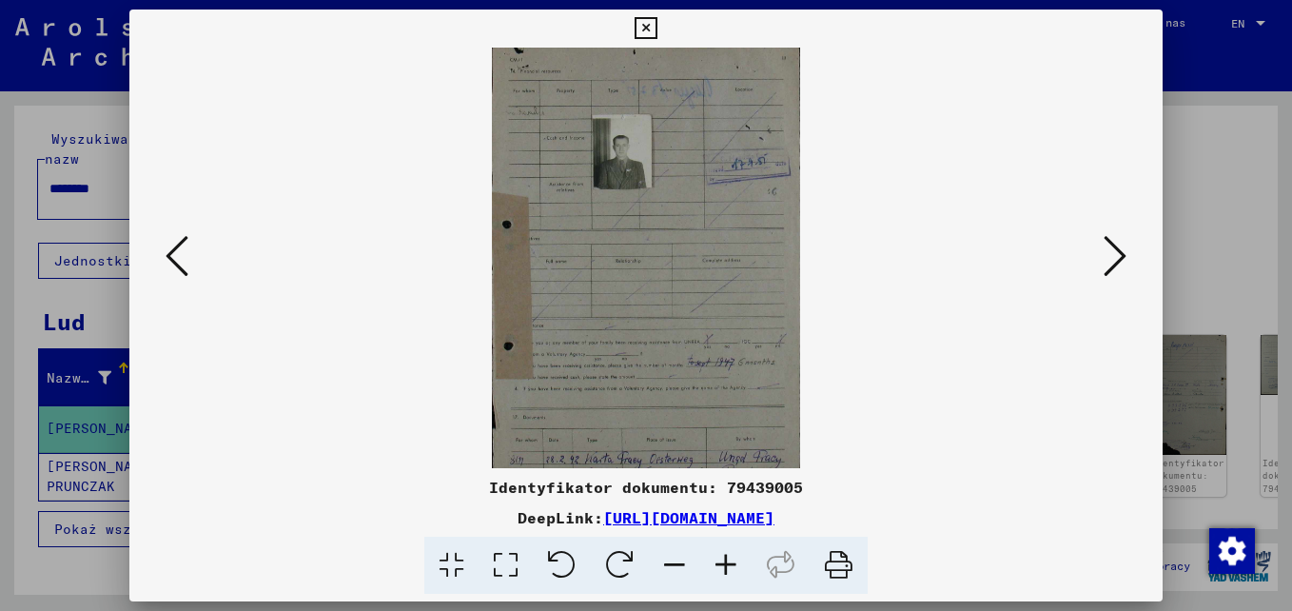
click at [729, 565] on icon at bounding box center [725, 566] width 51 height 58
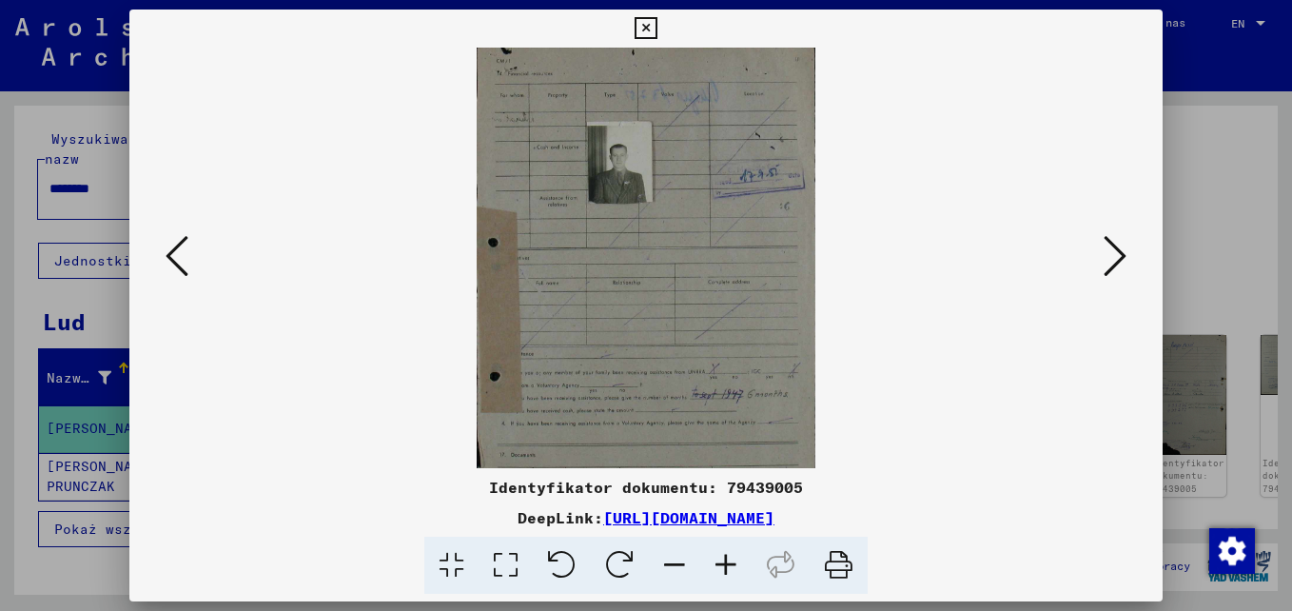
click at [729, 566] on icon at bounding box center [725, 566] width 51 height 58
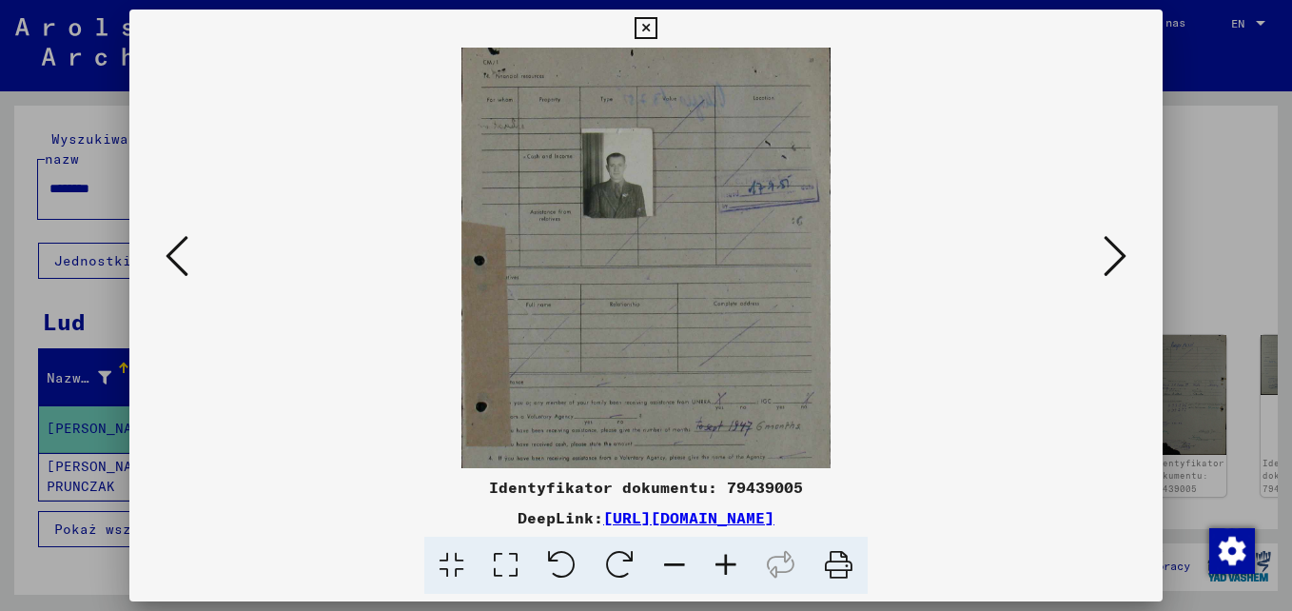
click at [729, 566] on icon at bounding box center [725, 566] width 51 height 58
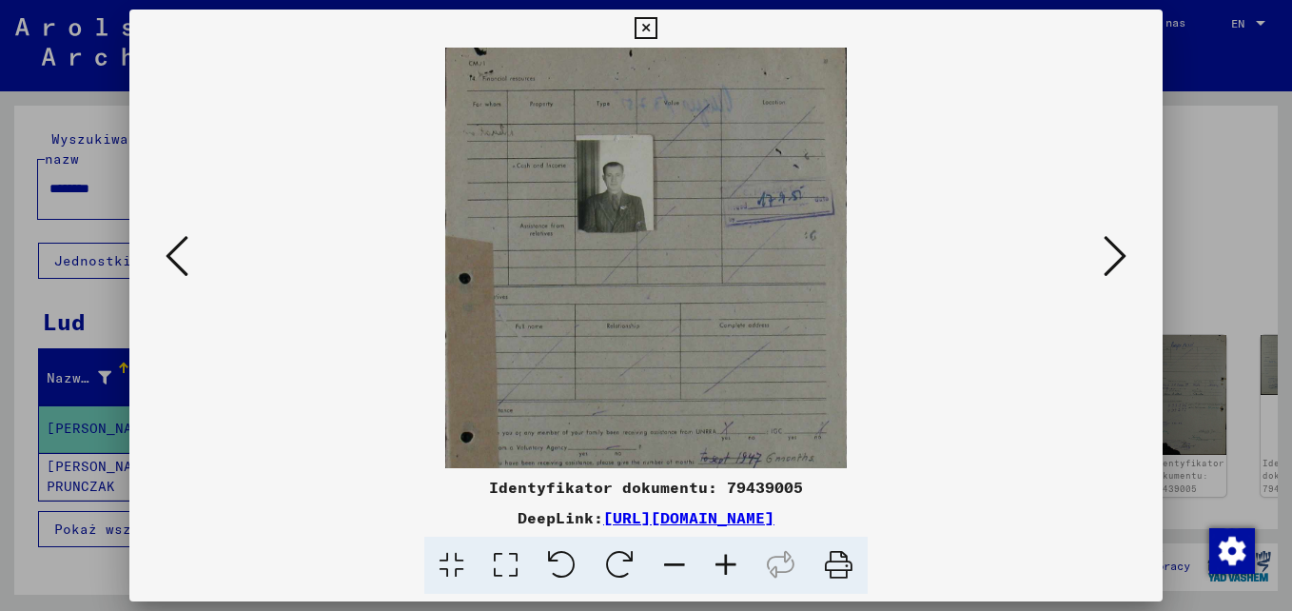
click at [729, 567] on icon at bounding box center [725, 566] width 51 height 58
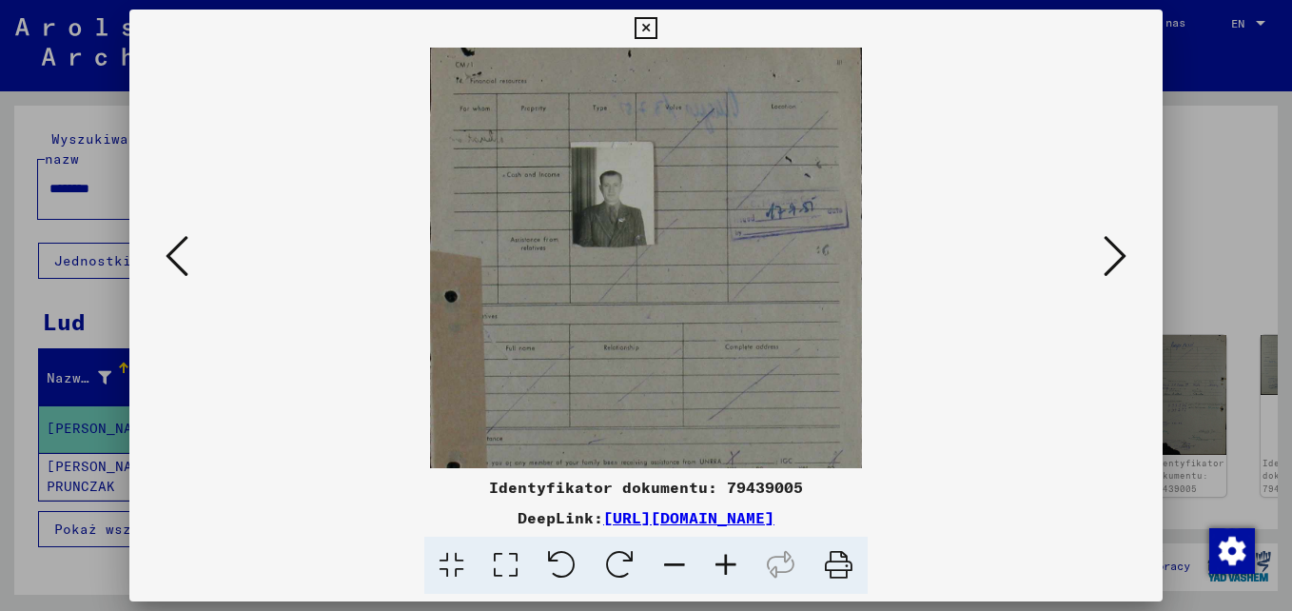
click at [729, 567] on icon at bounding box center [725, 566] width 51 height 58
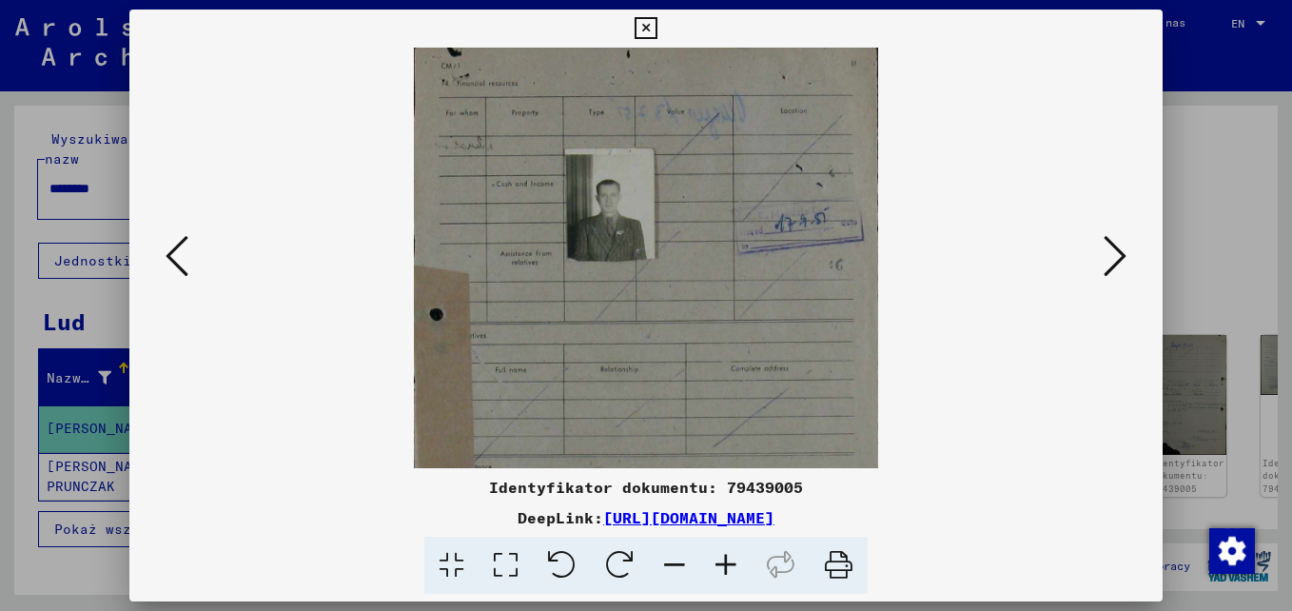
click at [729, 567] on icon at bounding box center [725, 566] width 51 height 58
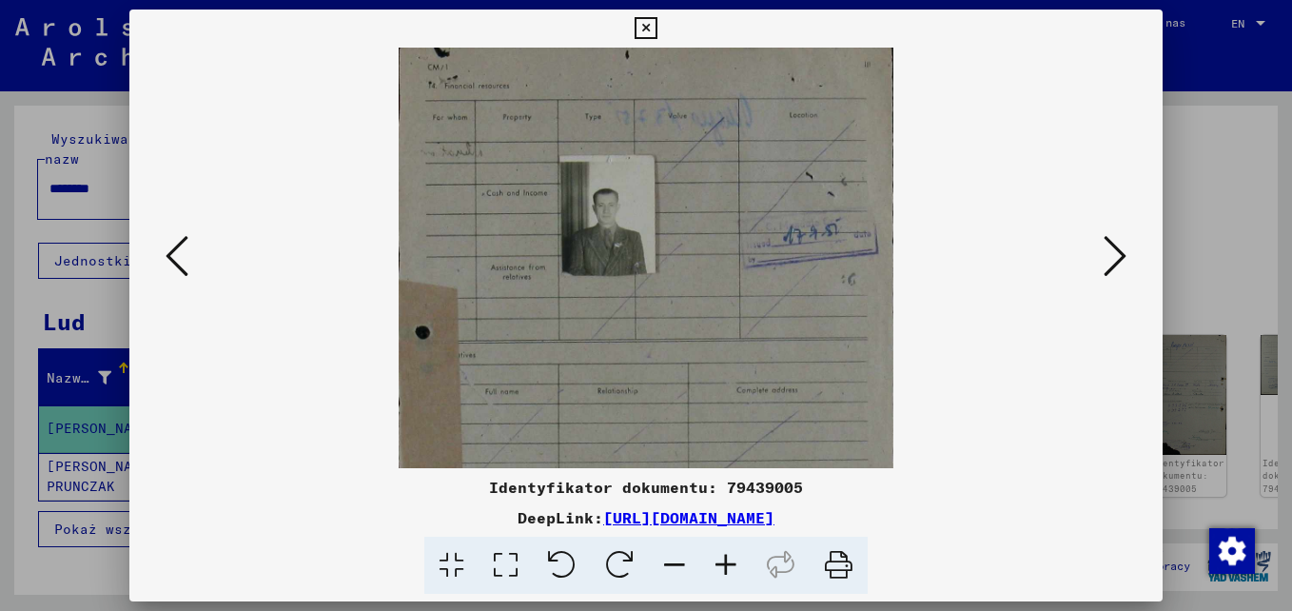
click at [729, 567] on icon at bounding box center [725, 566] width 51 height 58
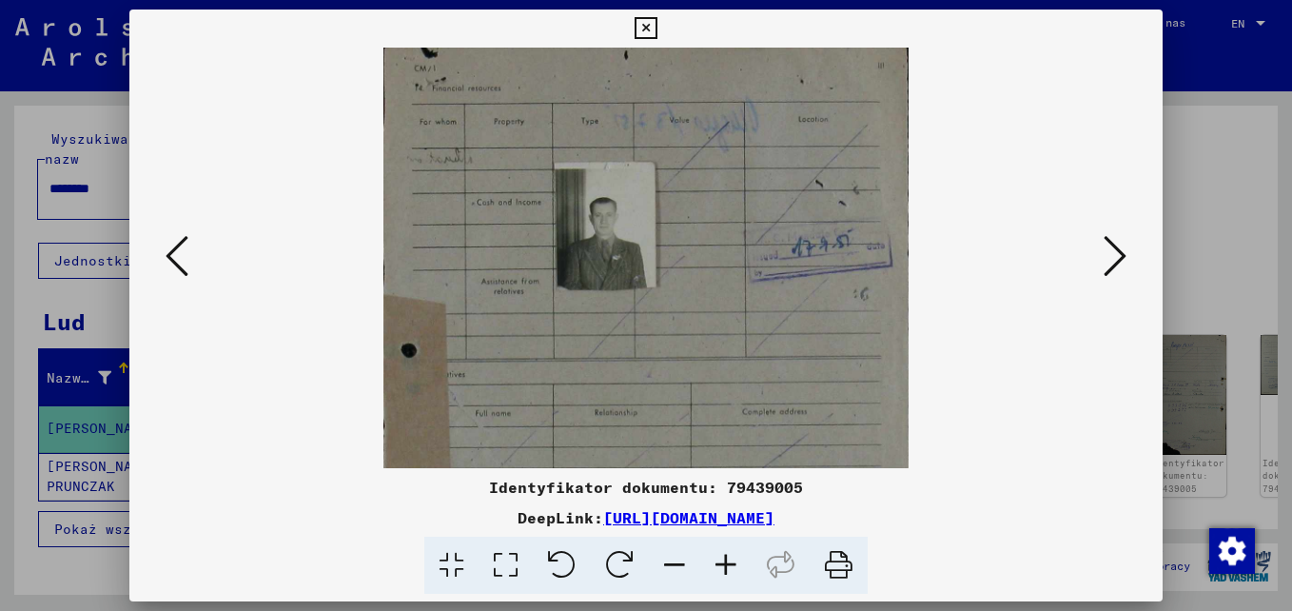
click at [729, 567] on icon at bounding box center [725, 566] width 51 height 58
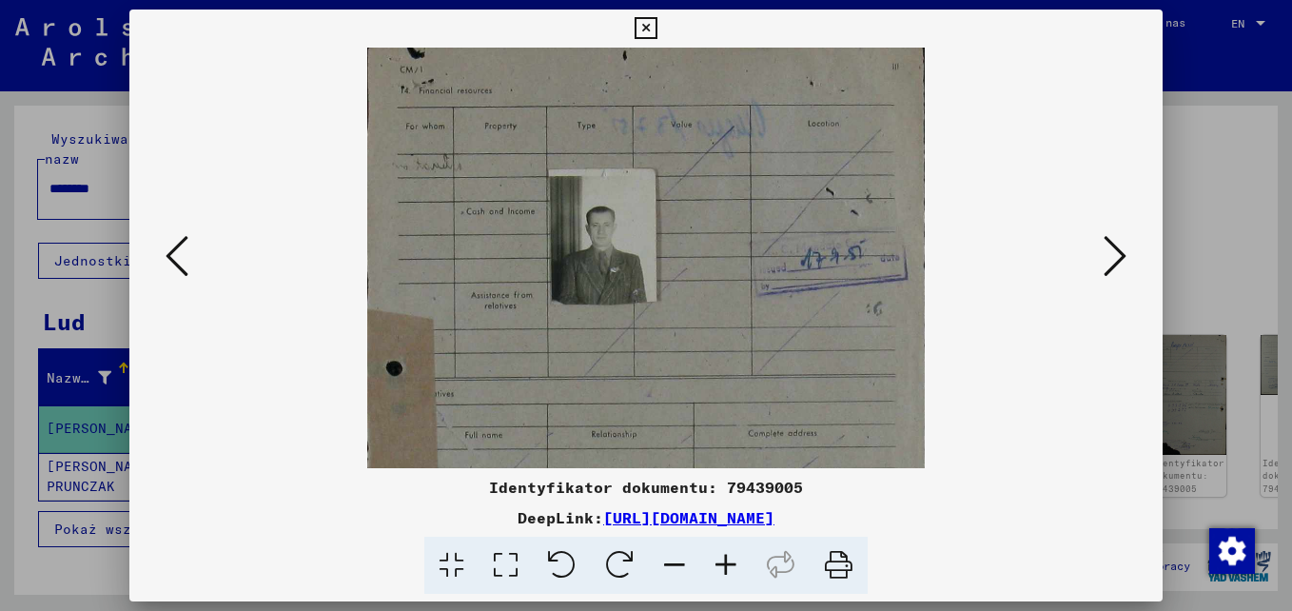
click at [730, 567] on icon at bounding box center [725, 566] width 51 height 58
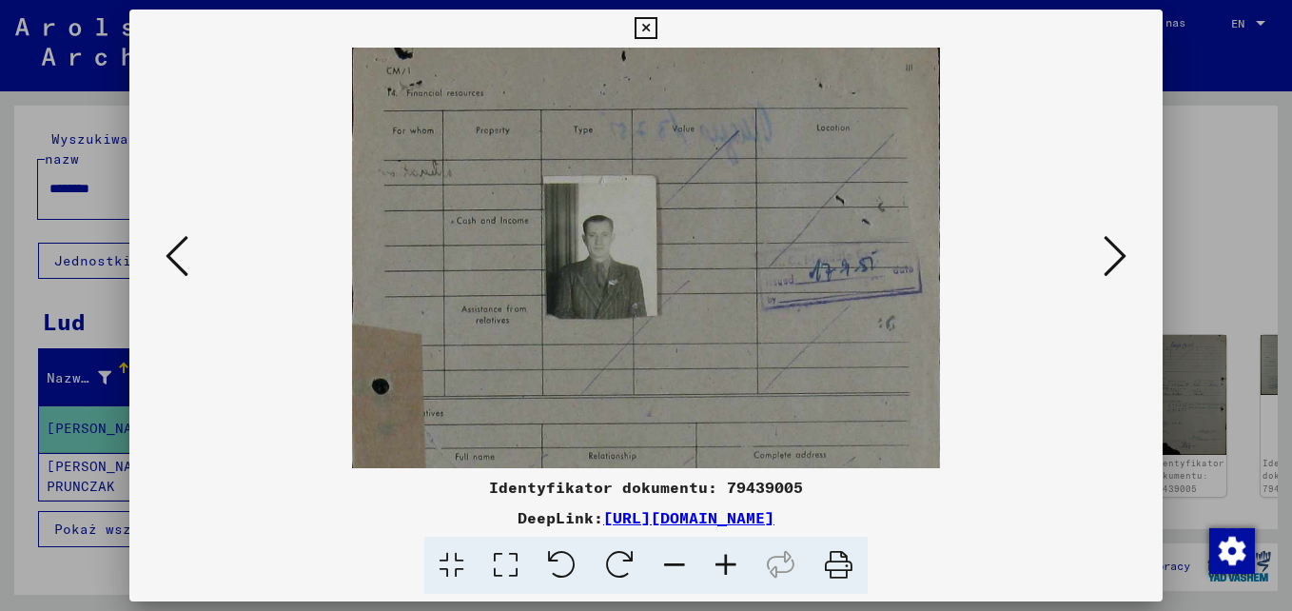
click at [730, 567] on icon at bounding box center [725, 566] width 51 height 58
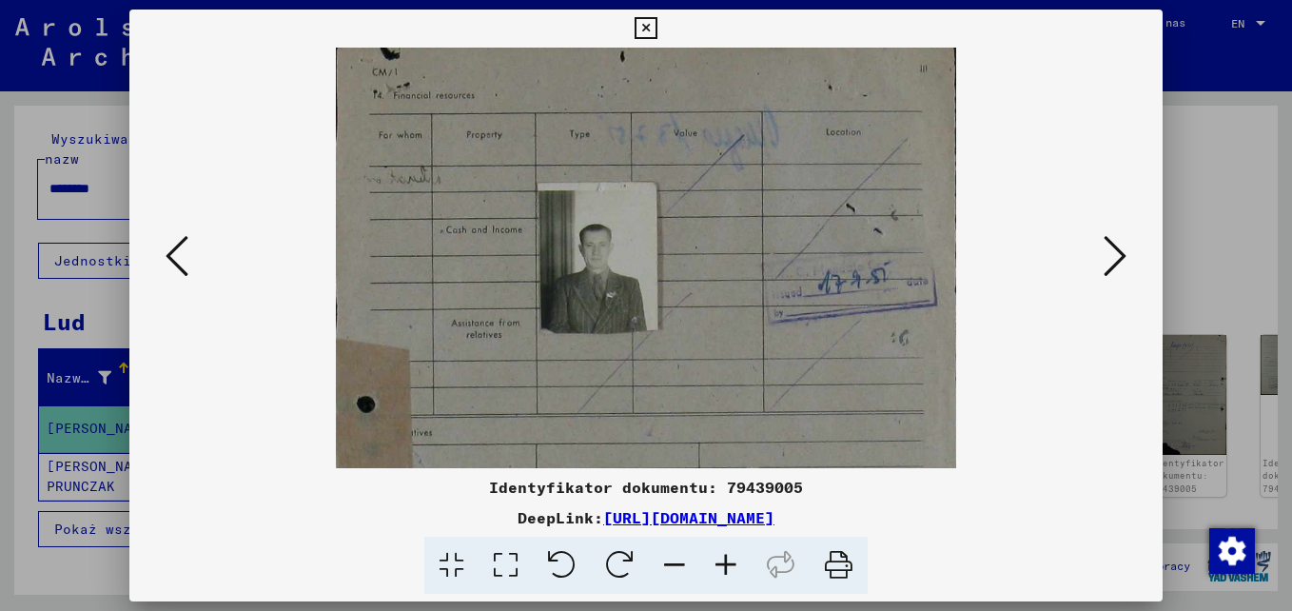
click at [730, 568] on icon at bounding box center [725, 566] width 51 height 58
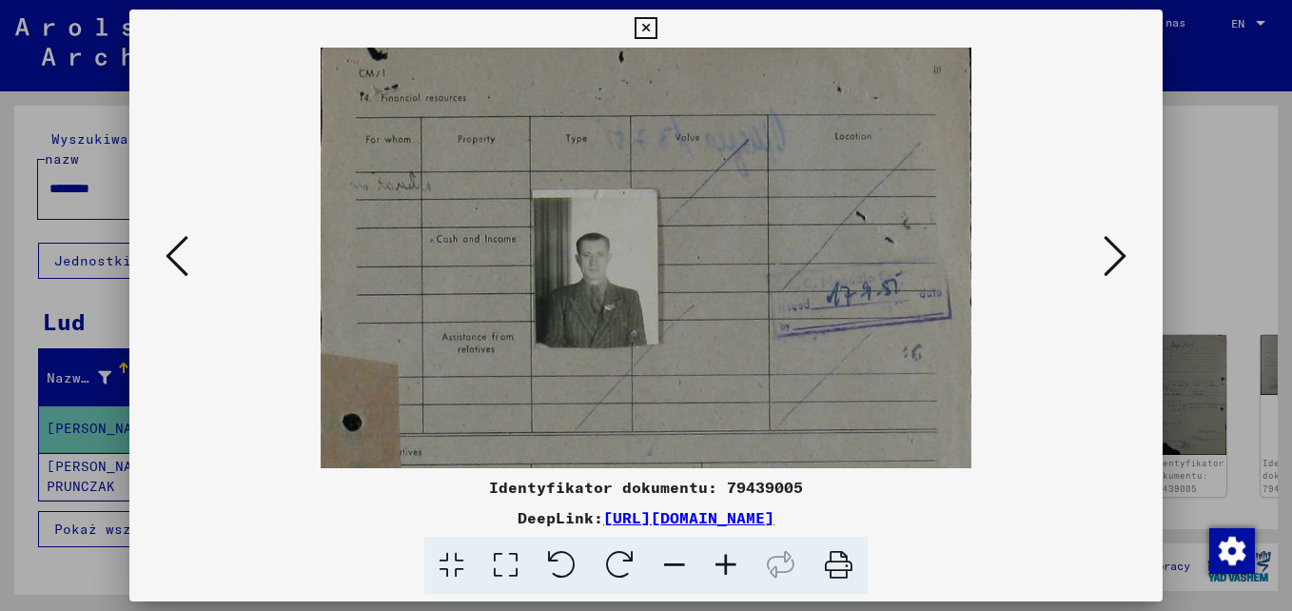
click at [731, 568] on icon at bounding box center [725, 566] width 51 height 58
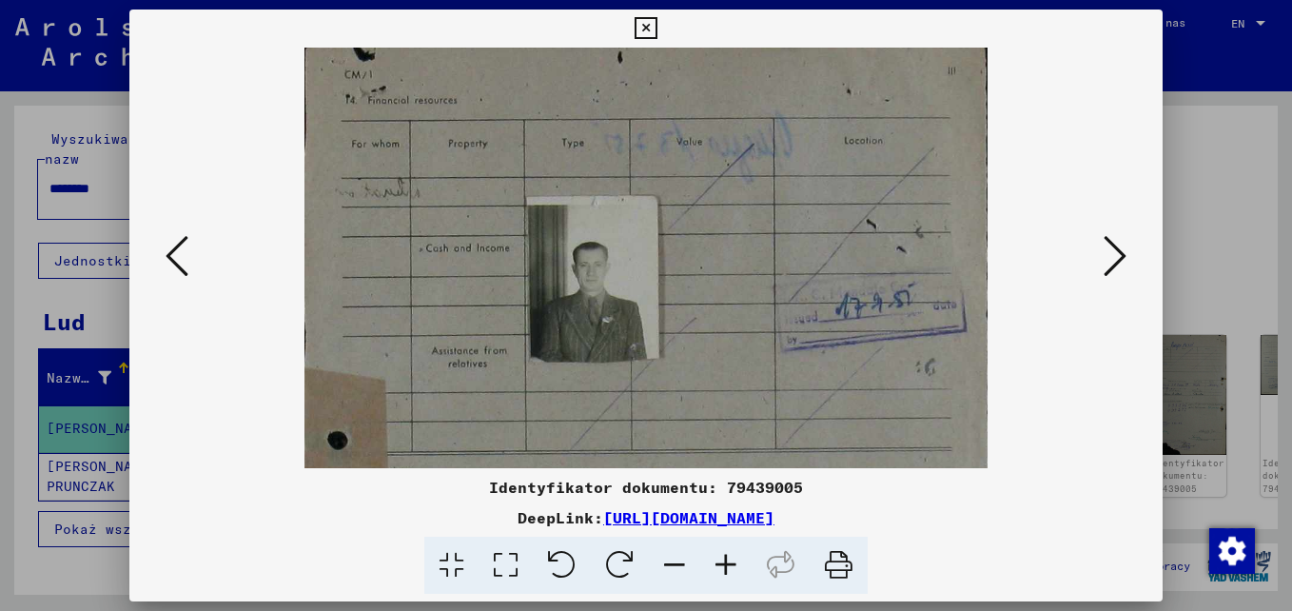
click at [731, 568] on icon at bounding box center [725, 566] width 51 height 58
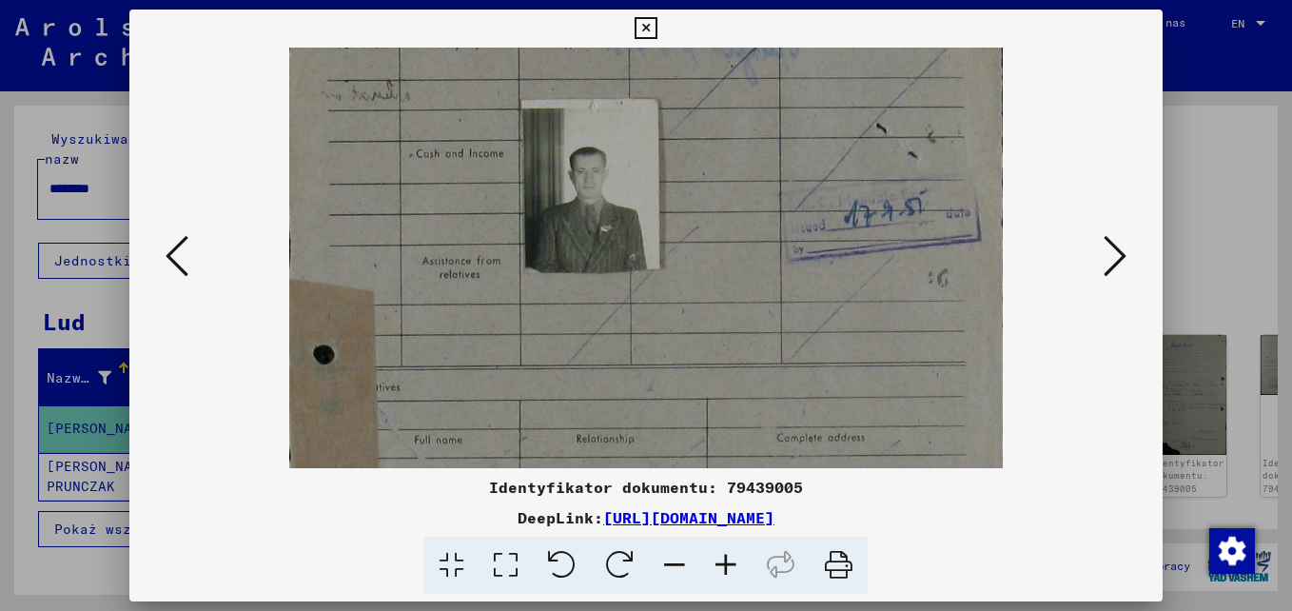
drag, startPoint x: 692, startPoint y: 417, endPoint x: 691, endPoint y: 322, distance: 95.2
click at [691, 322] on img at bounding box center [646, 487] width 714 height 1087
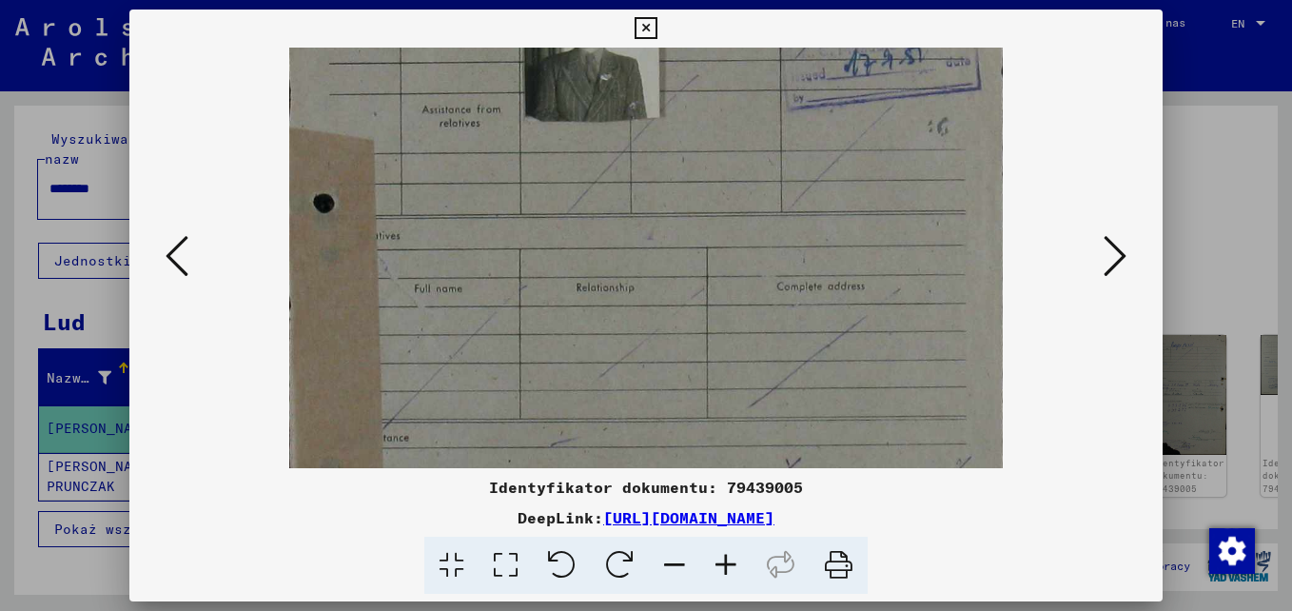
drag, startPoint x: 669, startPoint y: 412, endPoint x: 693, endPoint y: 269, distance: 144.7
click at [693, 269] on img at bounding box center [646, 336] width 714 height 1087
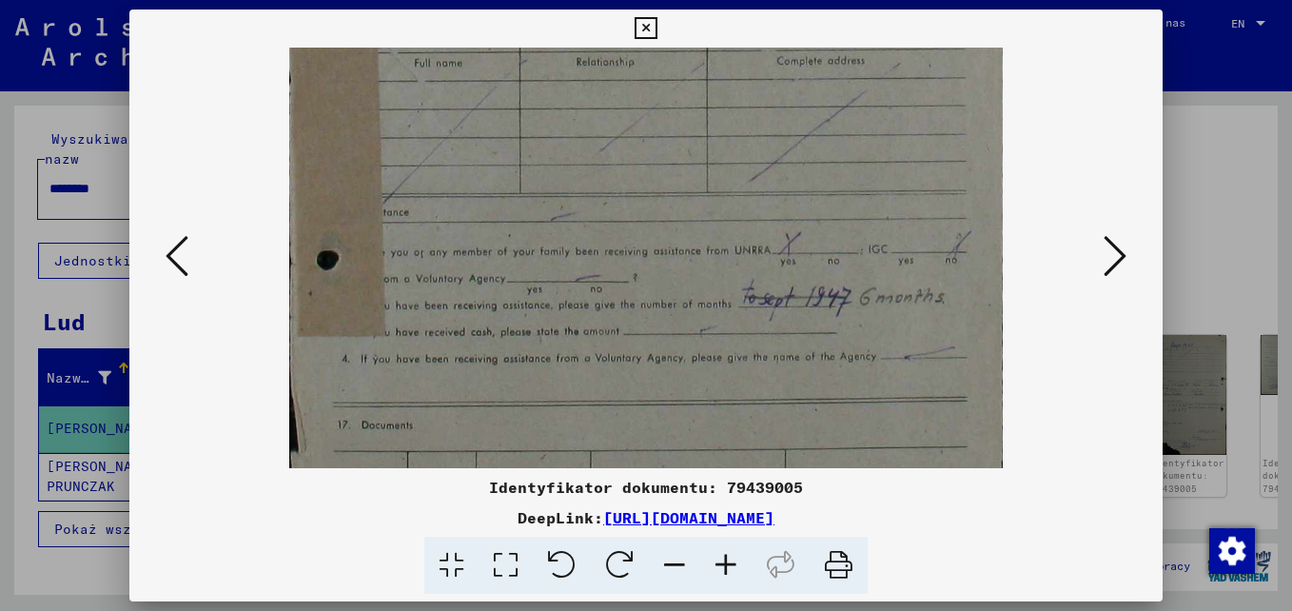
drag, startPoint x: 666, startPoint y: 385, endPoint x: 651, endPoint y: 202, distance: 184.3
click at [653, 193] on img at bounding box center [646, 110] width 714 height 1087
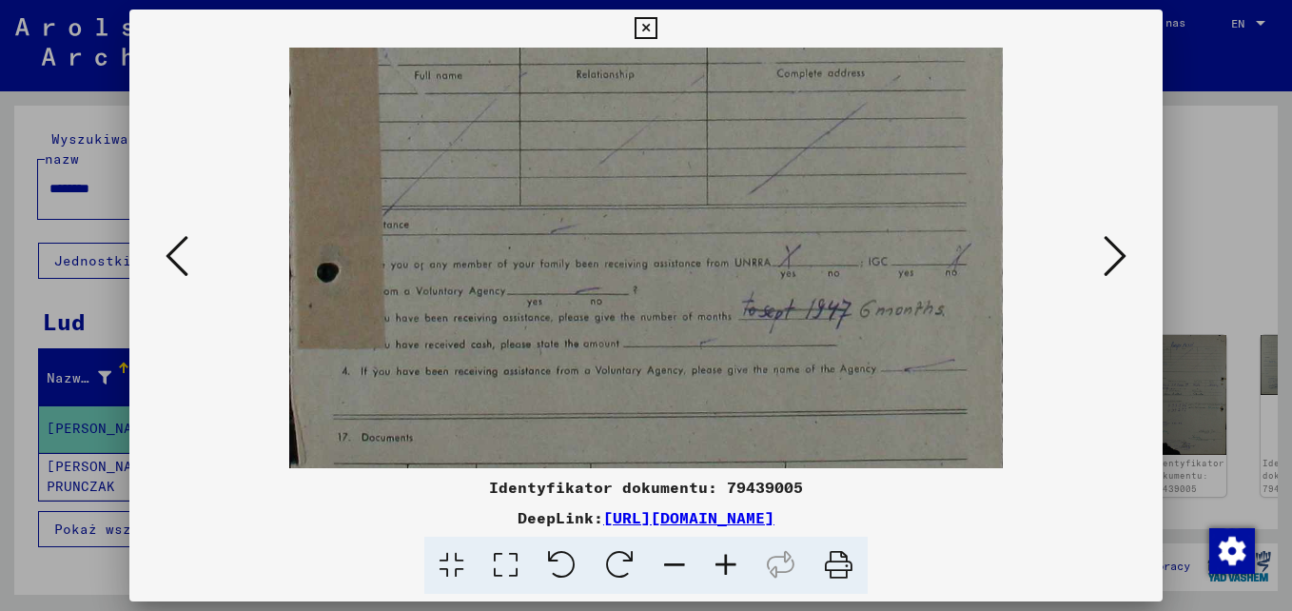
click at [1113, 263] on icon at bounding box center [1115, 256] width 23 height 46
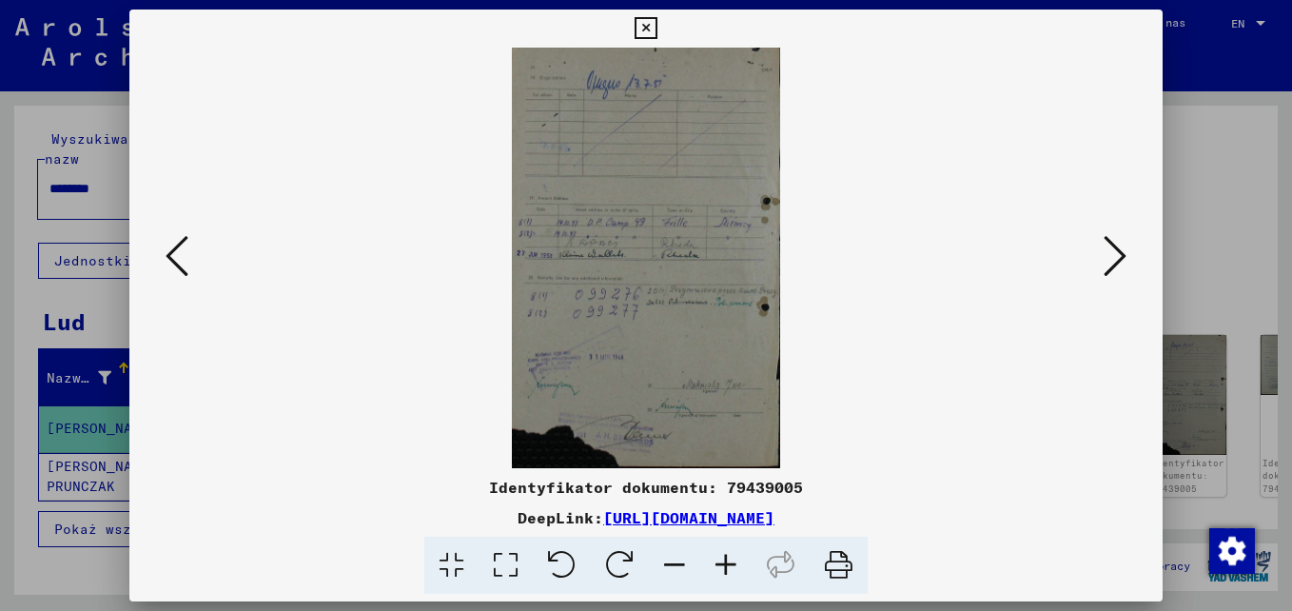
scroll to position [0, 0]
click at [1120, 263] on icon at bounding box center [1115, 256] width 23 height 46
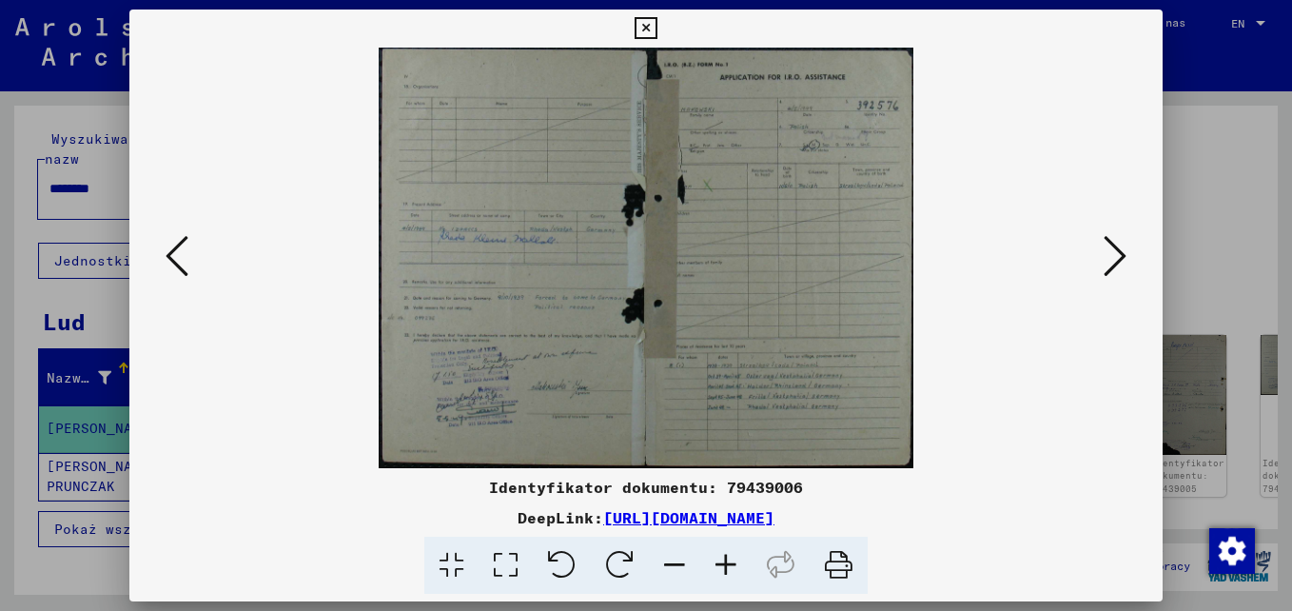
click at [1117, 265] on icon at bounding box center [1115, 256] width 23 height 46
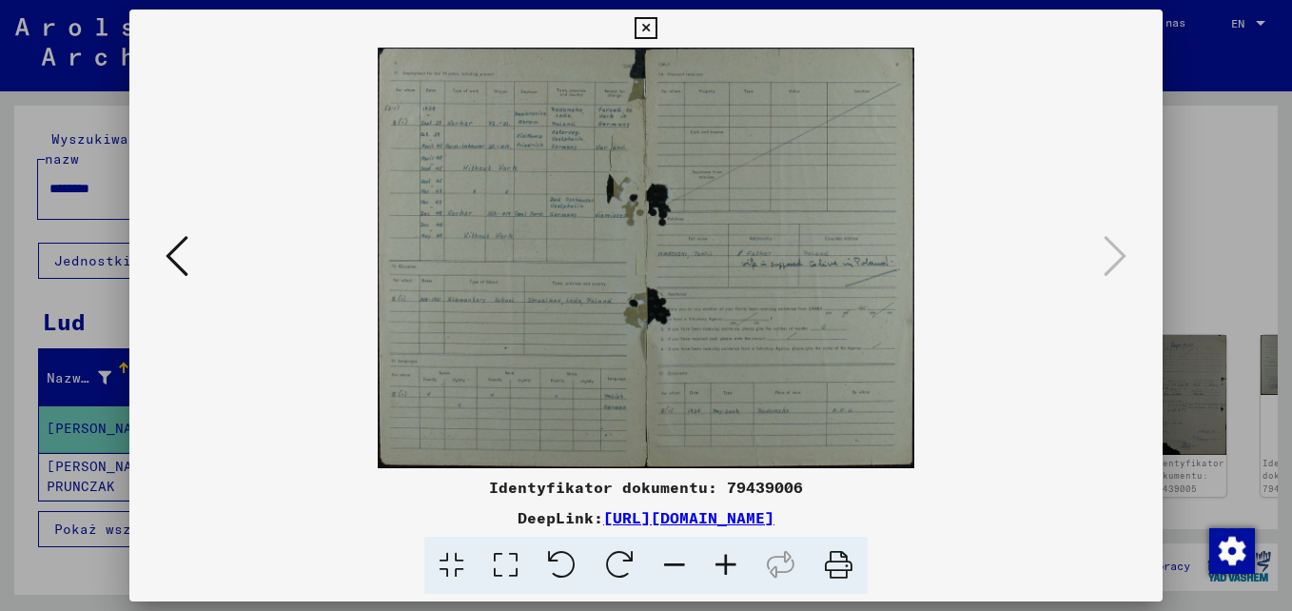
click at [644, 21] on icon at bounding box center [646, 28] width 22 height 23
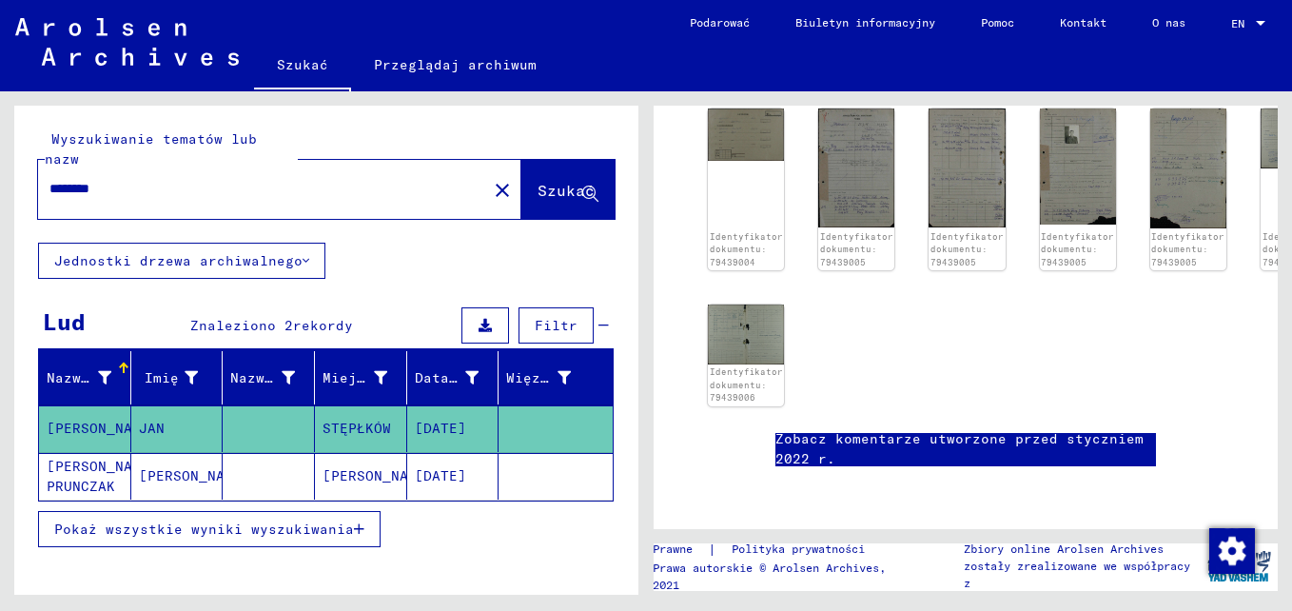
scroll to position [381, 0]
